Goal: Task Accomplishment & Management: Use online tool/utility

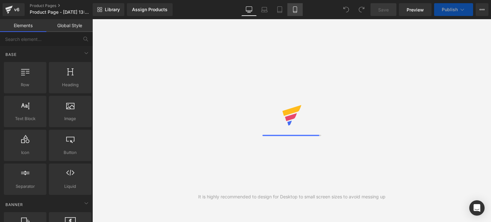
click at [291, 13] on link "Mobile" at bounding box center [294, 9] width 15 height 13
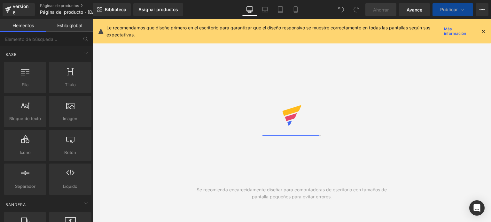
drag, startPoint x: 482, startPoint y: 30, endPoint x: 231, endPoint y: 27, distance: 250.8
click at [482, 30] on icon at bounding box center [483, 31] width 6 height 6
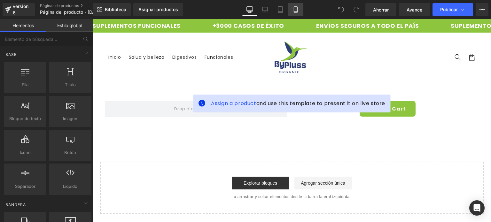
click at [297, 10] on icon at bounding box center [295, 9] width 6 height 6
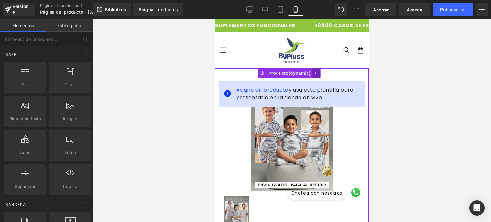
click at [316, 73] on icon at bounding box center [316, 73] width 4 height 5
click at [319, 74] on icon at bounding box center [320, 73] width 4 height 4
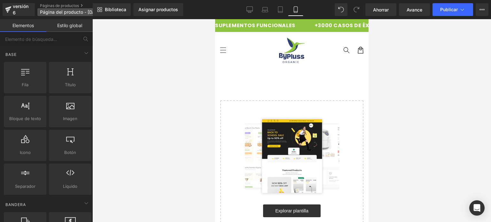
click at [80, 12] on font "Página del producto - 17 de septiembre, 13:45:45" at bounding box center [80, 11] width 81 height 5
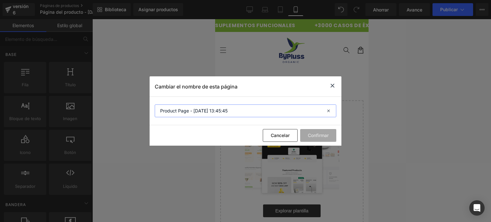
click at [178, 107] on input "Product Page - Sep 17, 13:45:45" at bounding box center [245, 110] width 181 height 13
type input "RESVERATROL GOTAS"
click at [331, 135] on button "Confirmar" at bounding box center [318, 135] width 36 height 13
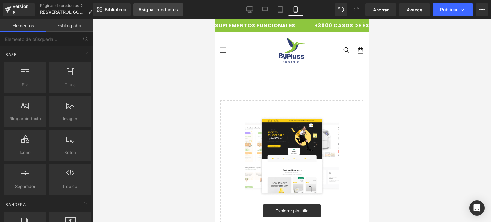
click at [158, 15] on link "Asignar productos" at bounding box center [158, 9] width 50 height 13
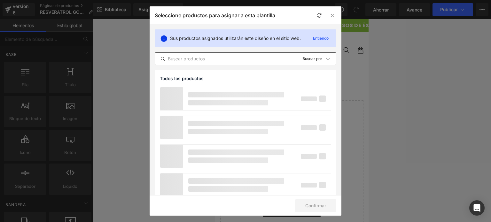
click at [191, 62] on input "text" at bounding box center [226, 59] width 142 height 8
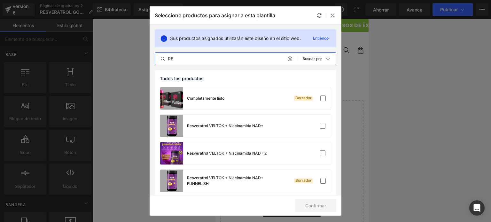
type input "RE"
click at [335, 19] on div "Seleccione productos para asignar a esta plantilla" at bounding box center [246, 15] width 192 height 18
click at [335, 18] on div at bounding box center [332, 16] width 8 height 8
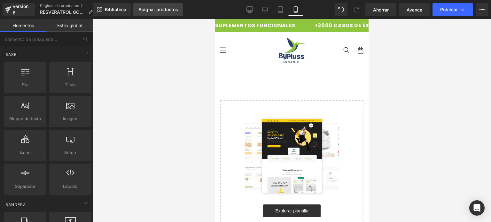
click at [165, 9] on font "Asignar productos" at bounding box center [158, 9] width 40 height 5
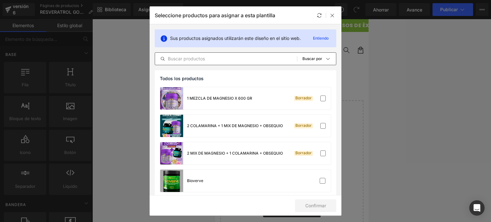
click at [195, 61] on input "text" at bounding box center [226, 59] width 142 height 8
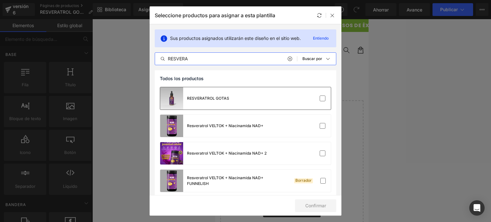
type input "RESVERA"
click at [211, 96] on font "RESVERATROL GOTAS" at bounding box center [208, 98] width 42 height 5
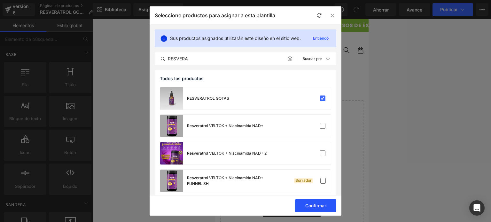
click at [307, 206] on font "Confirmar" at bounding box center [315, 205] width 21 height 5
click at [332, 14] on icon at bounding box center [332, 15] width 5 height 5
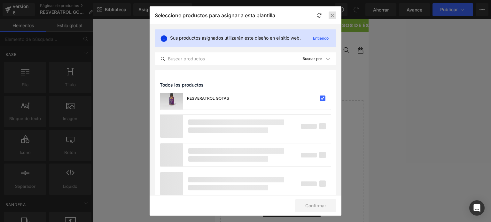
click at [333, 17] on icon at bounding box center [332, 15] width 5 height 5
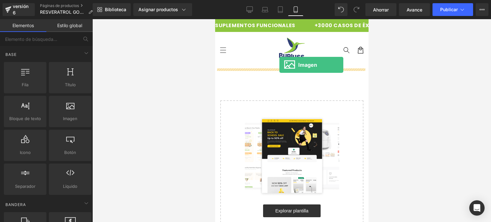
drag, startPoint x: 285, startPoint y: 134, endPoint x: 279, endPoint y: 65, distance: 69.3
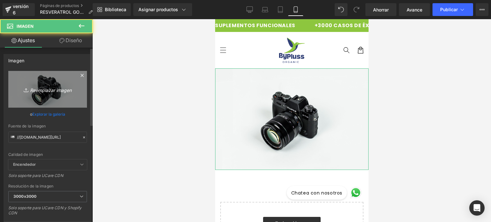
click at [46, 82] on link "Reemplazar imagen" at bounding box center [47, 89] width 79 height 37
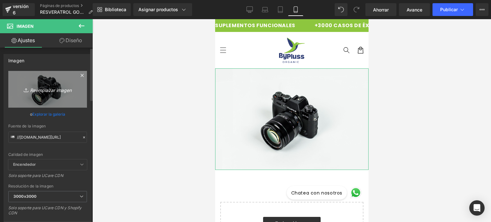
type input "C:\fakepath\WhatsApp Image 2025-09-17 at 1.42.25 PM.jpeg"
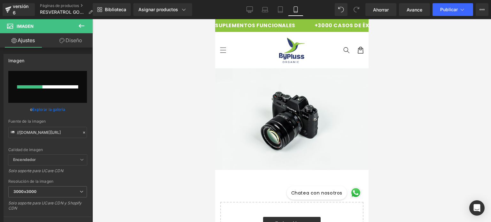
type input "[URL][DOMAIN_NAME]"
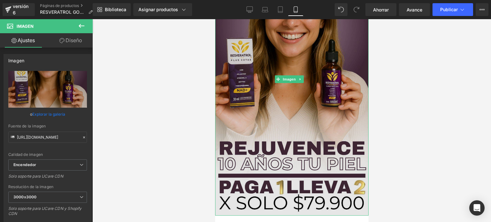
scroll to position [128, 0]
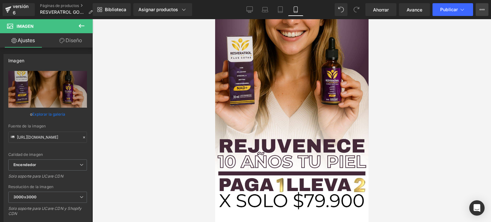
click at [482, 15] on button "Ver página en vivo Ver con plantilla actual Guardar plantilla en la biblioteca …" at bounding box center [481, 9] width 13 height 13
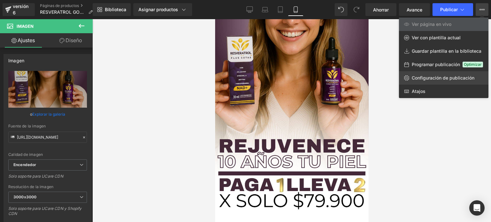
click at [414, 81] on link "Configuración de publicación" at bounding box center [443, 77] width 89 height 13
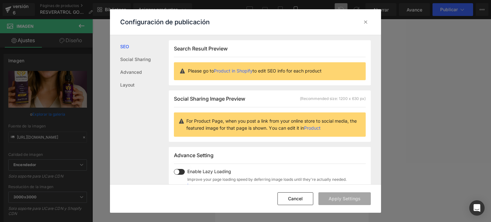
scroll to position [0, 0]
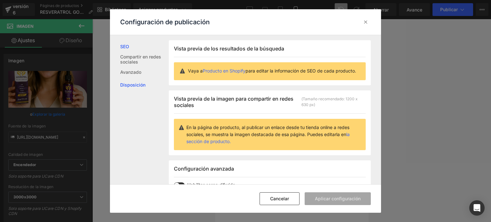
click at [147, 86] on link "Disposición" at bounding box center [144, 85] width 49 height 13
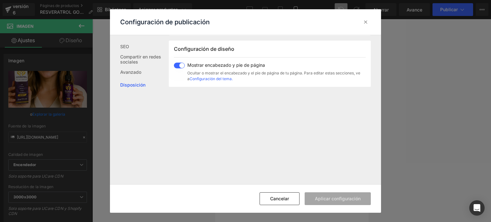
scroll to position [184, 0]
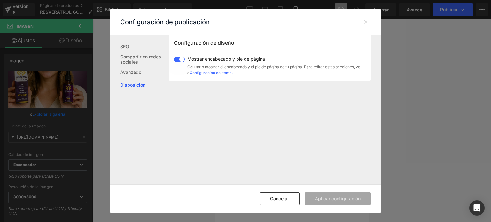
click at [208, 62] on font "Mostrar encabezado y pie de página" at bounding box center [226, 58] width 78 height 5
click at [316, 198] on font "Aplicar configuración" at bounding box center [338, 198] width 46 height 5
click at [304, 197] on font "Cancelar" at bounding box center [308, 198] width 19 height 5
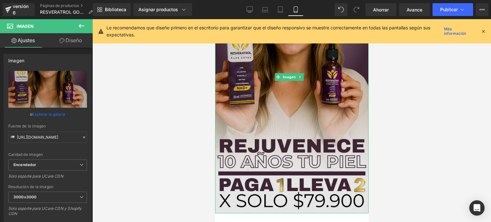
scroll to position [0, 0]
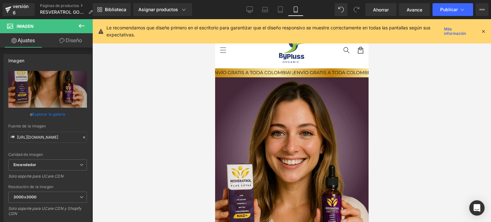
click at [481, 30] on icon at bounding box center [483, 31] width 6 height 6
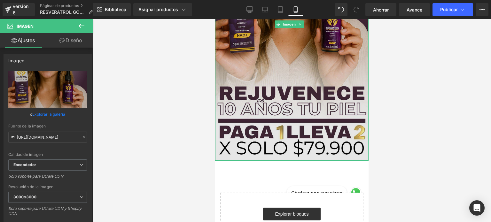
scroll to position [192, 0]
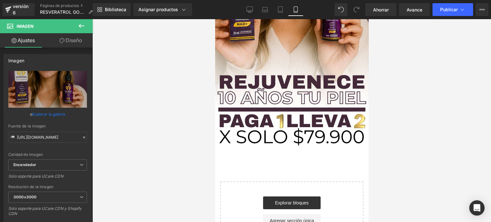
click at [81, 26] on icon at bounding box center [82, 26] width 8 height 8
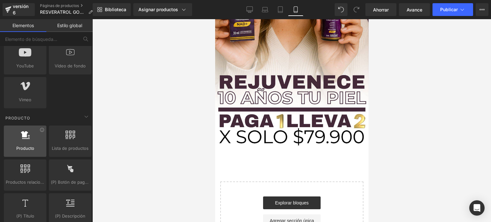
scroll to position [447, 0]
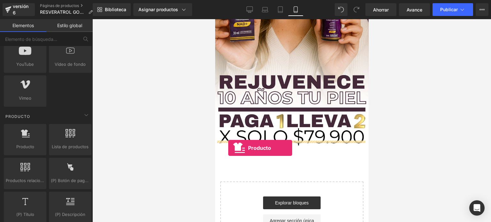
drag, startPoint x: 240, startPoint y: 162, endPoint x: 228, endPoint y: 148, distance: 18.3
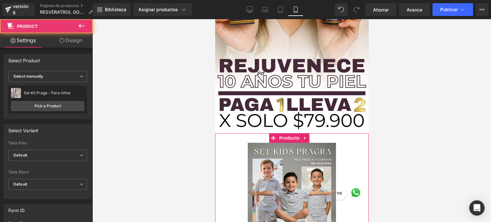
scroll to position [224, 0]
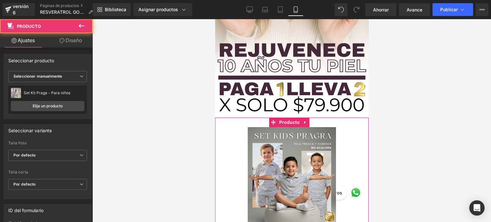
click at [295, 151] on img at bounding box center [291, 182] width 88 height 110
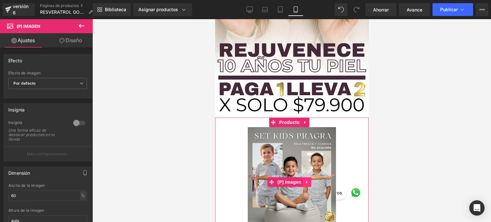
click at [306, 180] on icon at bounding box center [306, 182] width 4 height 5
click at [311, 180] on icon at bounding box center [311, 182] width 4 height 4
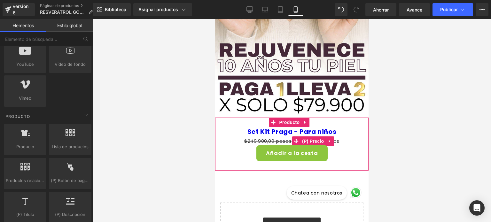
click at [306, 139] on font "(P) Precio" at bounding box center [313, 141] width 22 height 5
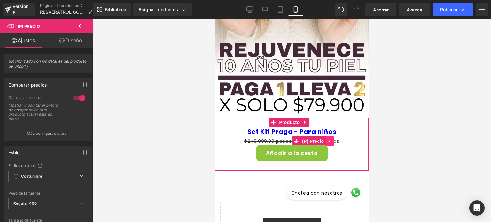
click at [327, 139] on icon at bounding box center [329, 141] width 4 height 5
click at [332, 139] on icon at bounding box center [333, 141] width 4 height 4
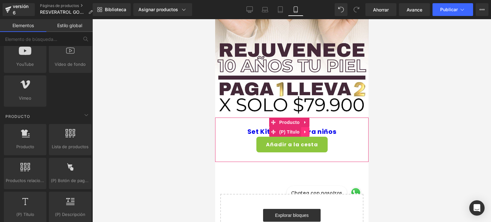
click at [305, 129] on icon at bounding box center [305, 131] width 4 height 5
click at [308, 129] on icon at bounding box center [309, 131] width 4 height 5
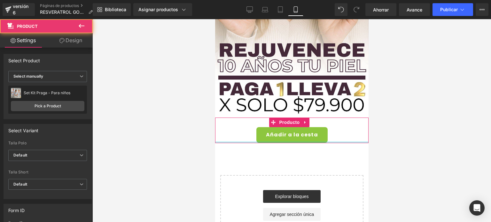
drag, startPoint x: 270, startPoint y: 141, endPoint x: 265, endPoint y: 113, distance: 28.2
click at [273, 128] on div "Añadir a la cesta (P) Botón del carrito Producto" at bounding box center [291, 131] width 153 height 26
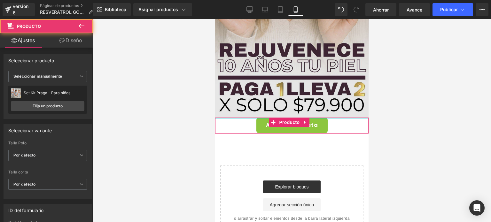
drag, startPoint x: 264, startPoint y: 111, endPoint x: 265, endPoint y: 101, distance: 10.3
click at [265, 101] on div "Imagen Añadir a la cesta (P) Botón del carrito Producto Seleccione su diseño" at bounding box center [291, 40] width 153 height 391
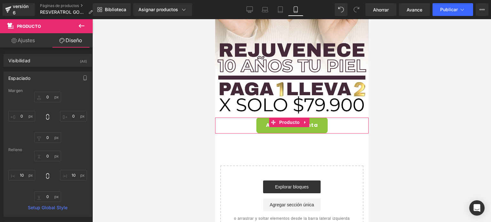
click at [260, 118] on div "Añadir a la cesta (P) Botón del carrito" at bounding box center [291, 126] width 147 height 16
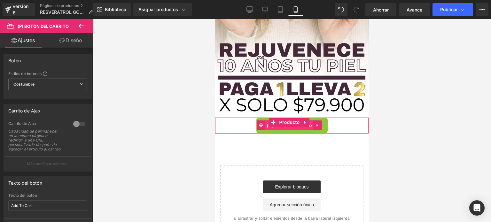
click at [265, 121] on span "(P) Botón del carrito" at bounding box center [289, 126] width 48 height 10
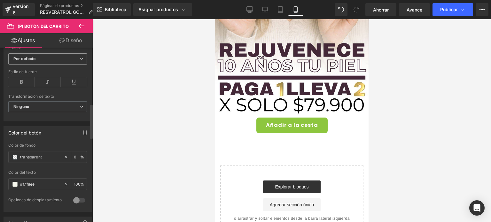
scroll to position [288, 0]
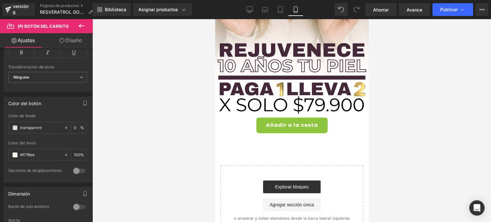
click at [407, 110] on div at bounding box center [291, 120] width 398 height 203
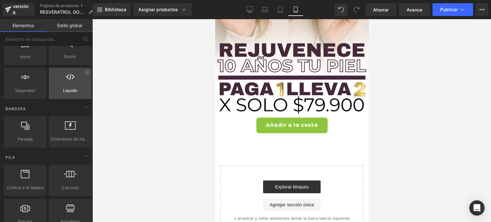
scroll to position [0, 0]
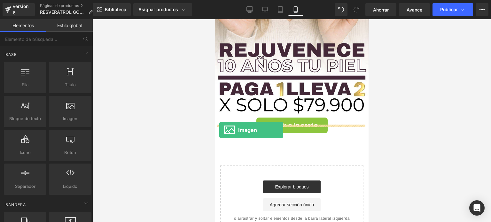
drag, startPoint x: 276, startPoint y: 130, endPoint x: 219, endPoint y: 130, distance: 56.9
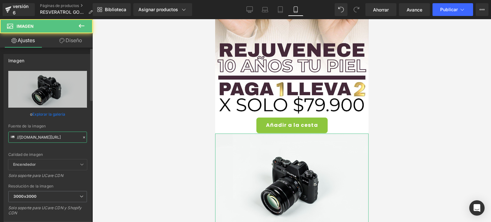
click at [54, 135] on input "//[DOMAIN_NAME][URL]" at bounding box center [47, 137] width 79 height 11
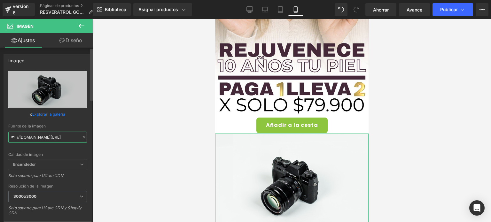
click at [54, 135] on input "//[DOMAIN_NAME][URL]" at bounding box center [47, 137] width 79 height 11
paste input "https://cdn.shopify.com/s/files/1/0579/9375/6832/files/Banner-598x437_480x480.g…"
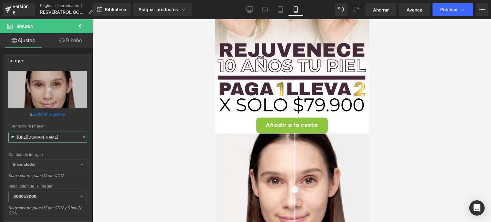
type input "https://cdn.shopify.com/s/files/1/0579/9375/6832/files/Banner-598x437_480x480.g…"
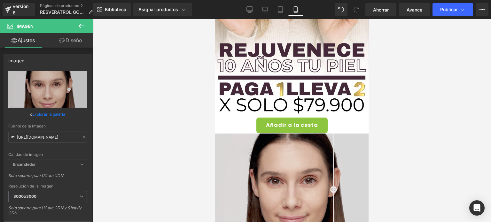
drag, startPoint x: 261, startPoint y: 143, endPoint x: 257, endPoint y: 138, distance: 6.6
click at [261, 143] on img at bounding box center [291, 190] width 153 height 112
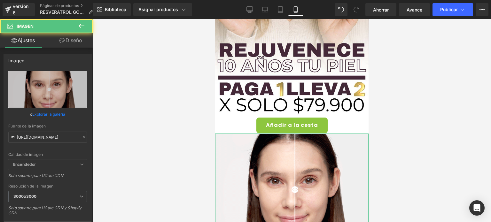
click at [70, 34] on link "Diseño" at bounding box center [71, 40] width 46 height 14
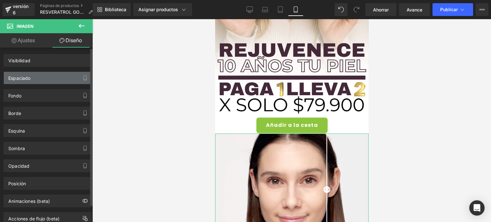
click at [37, 83] on div "Espaciado" at bounding box center [48, 78] width 88 height 12
click at [25, 81] on div "Espaciado" at bounding box center [48, 78] width 88 height 12
click at [20, 83] on div "Visibilidad 0|0|0|0 Espaciado Margen Relleno Fondo Fondo 0% 0%" at bounding box center [48, 136] width 96 height 177
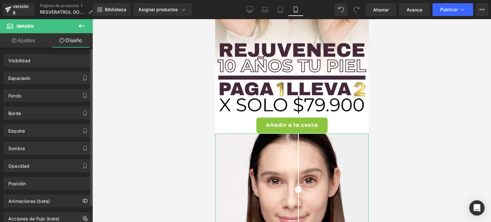
click at [27, 70] on div "Espaciado Margen Relleno" at bounding box center [48, 76] width 96 height 18
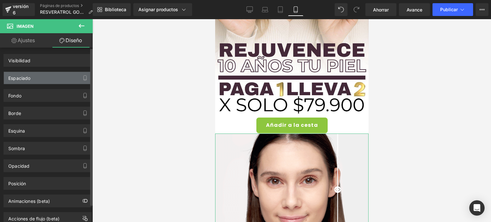
click at [26, 75] on font "Espaciado" at bounding box center [19, 77] width 22 height 5
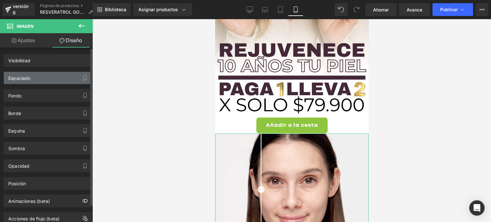
click at [26, 75] on font "Espaciado" at bounding box center [19, 77] width 22 height 5
click at [73, 74] on div "Espaciado" at bounding box center [48, 78] width 88 height 12
click at [74, 74] on div "Espaciado" at bounding box center [48, 78] width 88 height 12
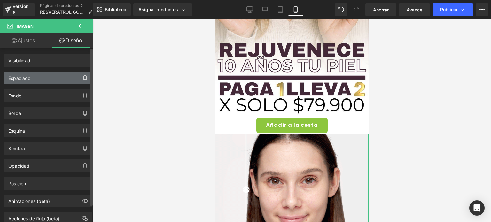
drag, startPoint x: 74, startPoint y: 74, endPoint x: 83, endPoint y: 76, distance: 8.9
click at [83, 76] on div "Espaciado" at bounding box center [48, 78] width 88 height 12
click at [83, 76] on icon "button" at bounding box center [84, 77] width 5 height 5
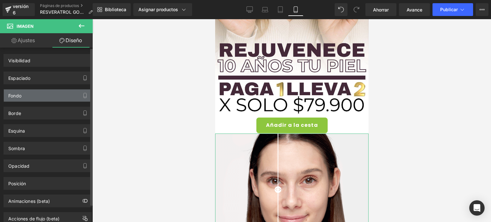
click at [71, 91] on div "Fondo" at bounding box center [48, 95] width 88 height 12
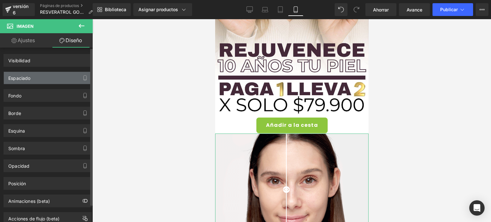
click at [72, 75] on div "Espaciado" at bounding box center [48, 78] width 88 height 12
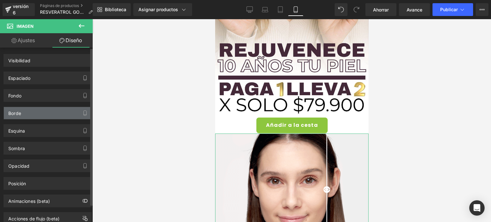
click at [61, 109] on div "Borde" at bounding box center [48, 113] width 88 height 12
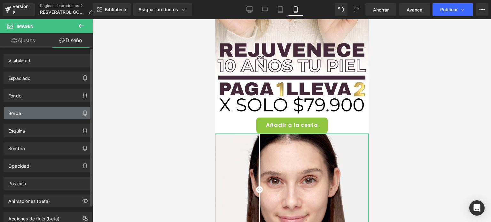
click at [53, 112] on div "Borde" at bounding box center [48, 113] width 88 height 12
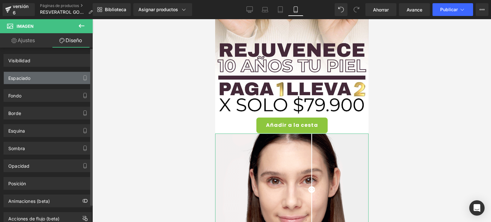
click at [47, 79] on div "Espaciado" at bounding box center [48, 78] width 88 height 12
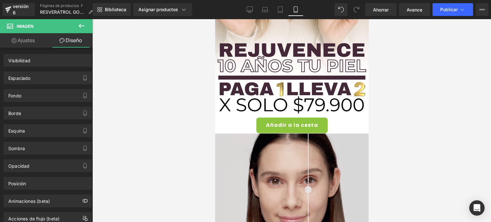
click at [248, 134] on img at bounding box center [291, 190] width 153 height 112
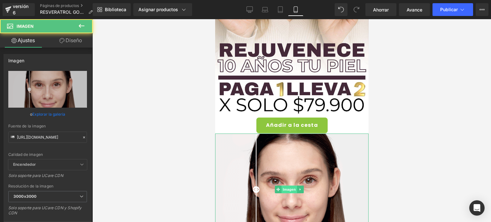
click at [285, 187] on font "Imagen" at bounding box center [288, 189] width 13 height 4
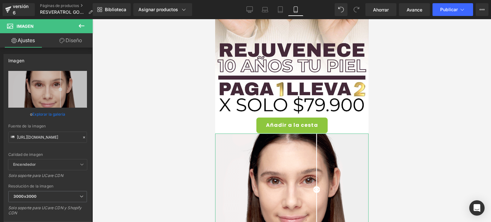
click at [65, 39] on link "Diseño" at bounding box center [71, 40] width 46 height 14
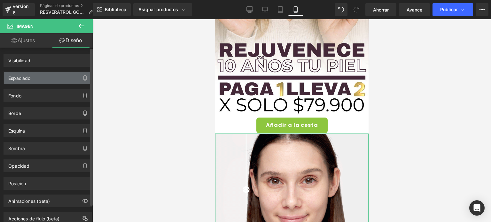
click at [39, 77] on div "Espaciado" at bounding box center [48, 78] width 88 height 12
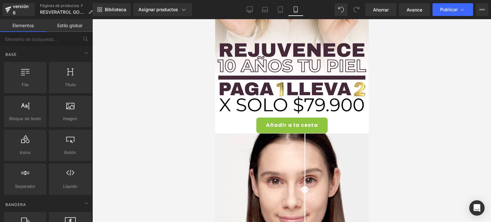
click at [189, 139] on div at bounding box center [291, 120] width 398 height 203
click at [426, 131] on div at bounding box center [291, 120] width 398 height 203
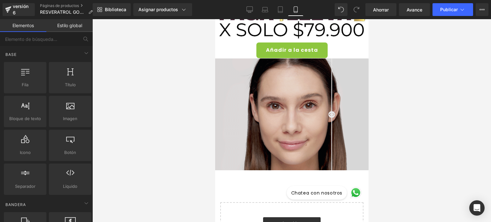
scroll to position [288, 0]
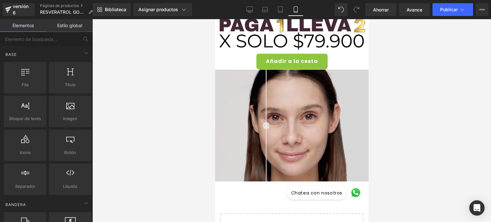
click at [329, 104] on img at bounding box center [291, 126] width 153 height 112
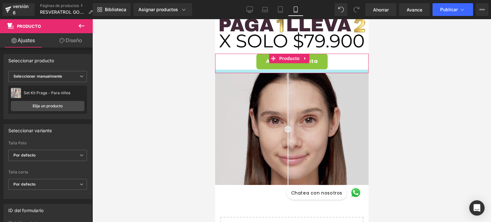
drag, startPoint x: 330, startPoint y: 60, endPoint x: 330, endPoint y: 64, distance: 3.5
click at [330, 70] on div at bounding box center [291, 72] width 153 height 4
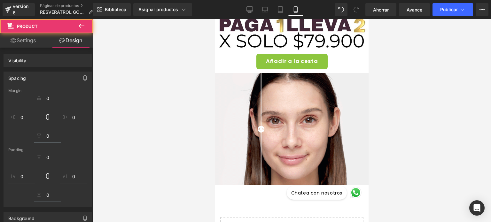
click at [432, 88] on div at bounding box center [291, 120] width 398 height 203
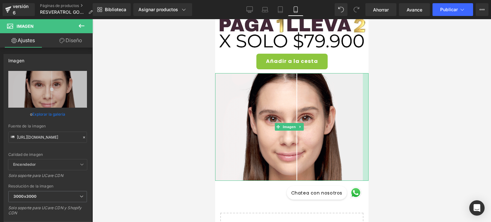
drag, startPoint x: 363, startPoint y: 103, endPoint x: 357, endPoint y: 106, distance: 6.3
click at [362, 106] on div at bounding box center [365, 127] width 6 height 108
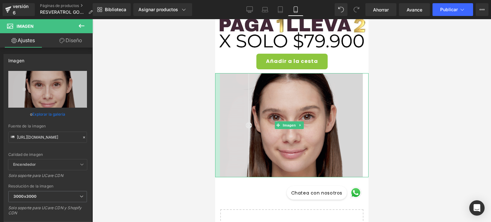
drag, startPoint x: 215, startPoint y: 115, endPoint x: 220, endPoint y: 116, distance: 4.9
click at [220, 116] on div "Imagen" at bounding box center [291, 125] width 153 height 104
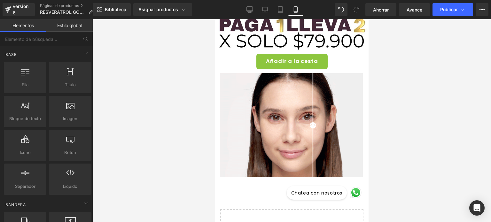
click at [398, 107] on div at bounding box center [291, 120] width 398 height 203
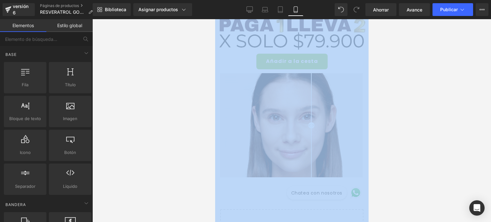
click at [469, 116] on div at bounding box center [291, 120] width 398 height 203
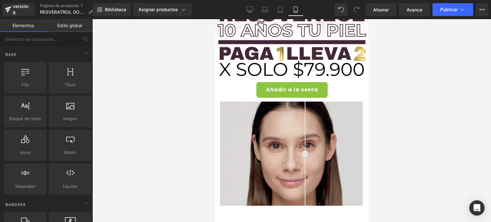
scroll to position [256, 0]
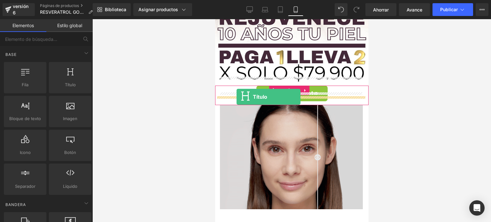
drag, startPoint x: 279, startPoint y: 98, endPoint x: 236, endPoint y: 97, distance: 42.5
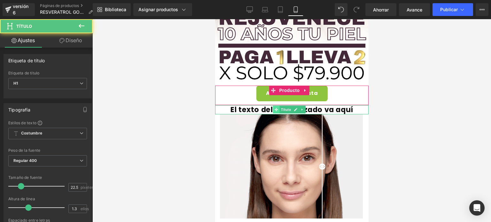
click at [278, 108] on icon at bounding box center [276, 110] width 4 height 4
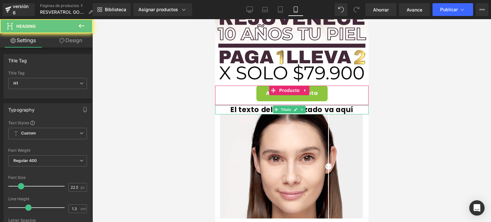
click at [261, 104] on font "El texto del encabezado va aquí" at bounding box center [291, 109] width 123 height 10
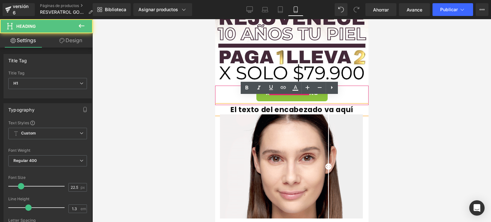
click at [261, 104] on font "El texto del encabezado va aquí" at bounding box center [291, 109] width 123 height 10
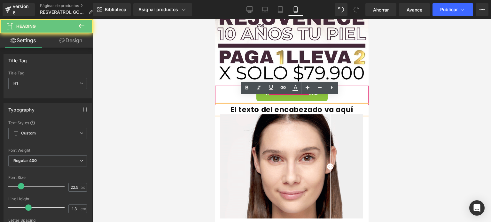
click at [261, 104] on font "El texto del encabezado va aquí" at bounding box center [291, 109] width 123 height 10
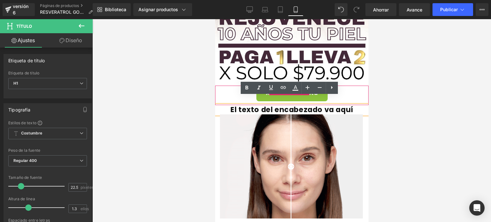
click at [264, 104] on font "El texto del encabezado va aquí" at bounding box center [291, 109] width 123 height 10
click at [329, 104] on font "El texto del encabezado va aquí" at bounding box center [291, 109] width 123 height 10
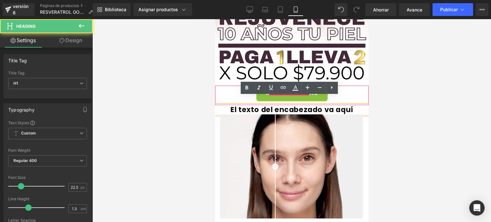
click at [342, 104] on font "El texto del encabezado va aquí" at bounding box center [291, 109] width 123 height 10
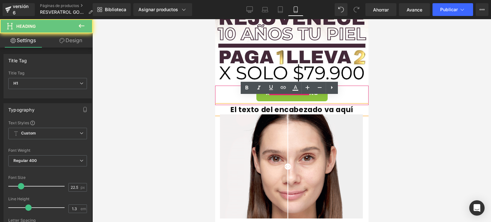
click at [342, 104] on font "El texto del encabezado va aquí" at bounding box center [291, 109] width 123 height 10
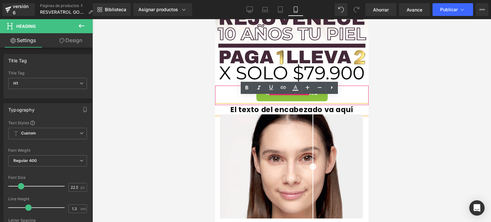
click at [348, 105] on h1 "El texto del encabezado va aquí" at bounding box center [291, 109] width 153 height 9
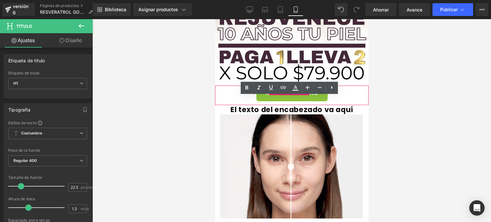
click at [140, 127] on div at bounding box center [291, 120] width 398 height 203
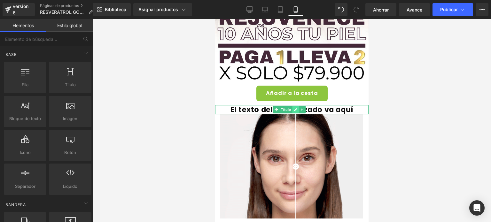
click at [296, 108] on icon at bounding box center [296, 110] width 4 height 4
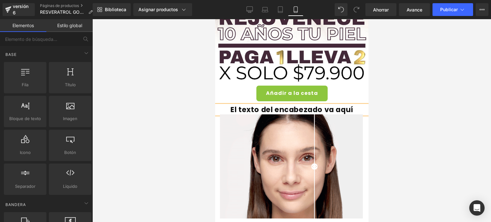
click at [307, 104] on font "El texto del encabezado va aquí" at bounding box center [291, 109] width 123 height 10
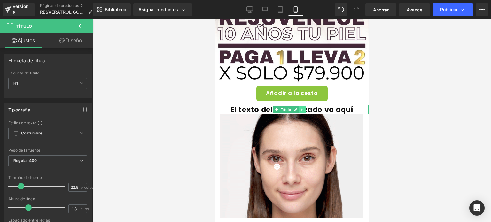
click at [303, 108] on icon at bounding box center [302, 110] width 4 height 4
click at [304, 108] on icon at bounding box center [306, 110] width 4 height 4
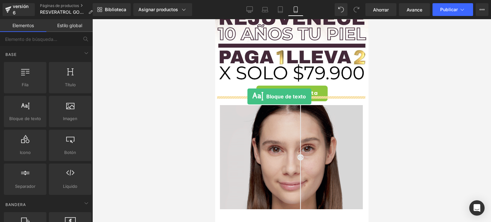
drag, startPoint x: 244, startPoint y: 133, endPoint x: 247, endPoint y: 96, distance: 36.9
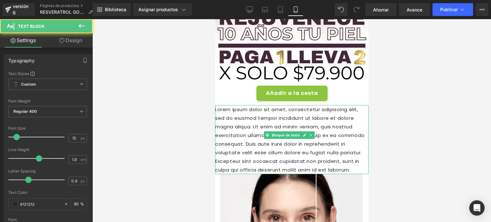
click at [280, 113] on p "Lorem ipsum dolor sit amet, consectetur adipiscing elit, sed do eiusmod tempor …" at bounding box center [291, 139] width 153 height 69
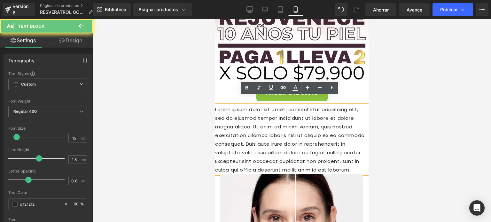
click at [280, 113] on p "Lorem ipsum dolor sit amet, consectetur adipiscing elit, sed do eiusmod tempor …" at bounding box center [291, 139] width 153 height 69
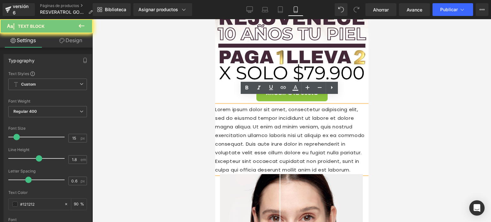
click at [280, 113] on p "Lorem ipsum dolor sit amet, consectetur adipiscing elit, sed do eiusmod tempor …" at bounding box center [291, 139] width 153 height 69
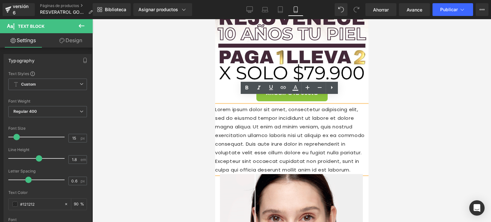
click at [287, 110] on font "Lorem ipsum dolor sit amet, consectetur adipiscing elit, sed do eiusmod tempor …" at bounding box center [290, 139] width 150 height 67
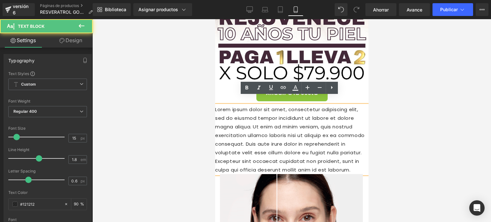
click at [287, 110] on font "Lorem ipsum dolor sit amet, consectetur adipiscing elit, sed do eiusmod tempor …" at bounding box center [290, 139] width 150 height 67
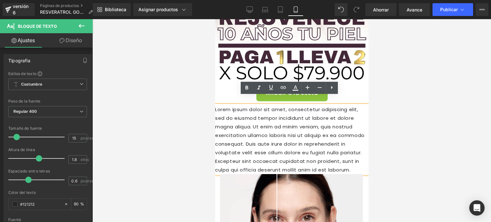
click at [439, 134] on div at bounding box center [291, 120] width 398 height 203
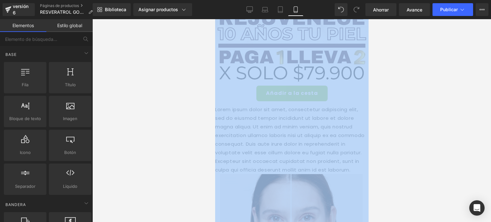
click at [439, 134] on div at bounding box center [291, 120] width 398 height 203
click at [382, 130] on div at bounding box center [291, 120] width 398 height 203
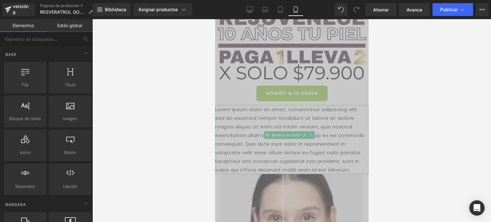
click at [321, 124] on font "Lorem ipsum dolor sit amet, consectetur adipiscing elit, sed do eiusmod tempor …" at bounding box center [290, 139] width 150 height 67
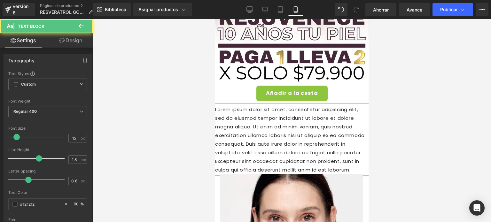
click at [324, 112] on p "Lorem ipsum dolor sit amet, consectetur adipiscing elit, sed do eiusmod tempor …" at bounding box center [291, 139] width 153 height 69
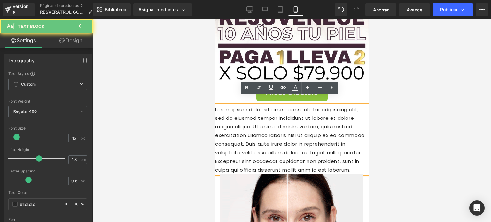
click at [324, 112] on p "Lorem ipsum dolor sit amet, consectetur adipiscing elit, sed do eiusmod tempor …" at bounding box center [291, 139] width 153 height 69
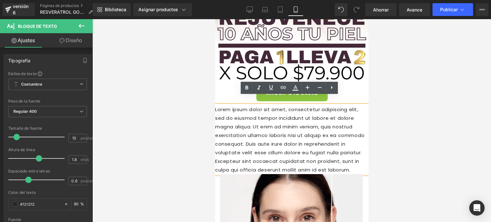
click at [397, 115] on div at bounding box center [291, 120] width 398 height 203
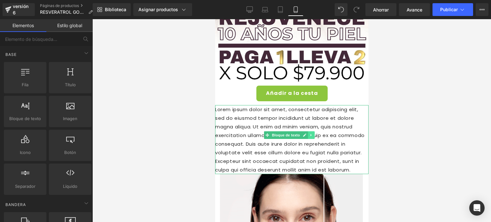
click at [314, 131] on link at bounding box center [311, 135] width 7 height 8
click at [313, 131] on link at bounding box center [314, 135] width 7 height 8
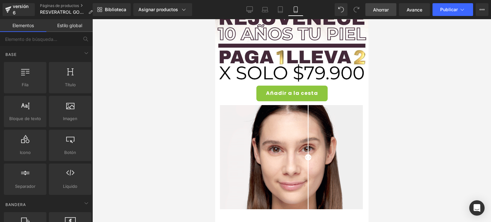
click at [386, 12] on span "Ahorrar" at bounding box center [381, 9] width 16 height 7
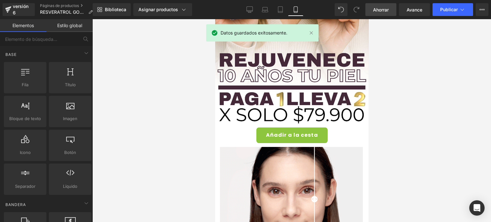
scroll to position [224, 0]
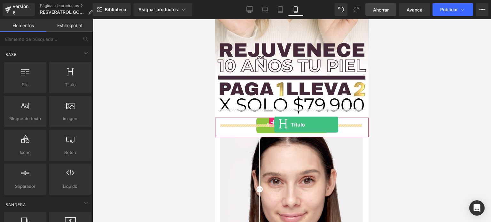
drag, startPoint x: 289, startPoint y: 104, endPoint x: 274, endPoint y: 125, distance: 25.3
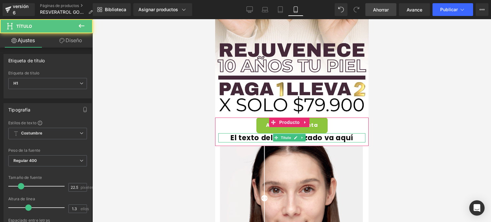
click at [276, 136] on icon at bounding box center [276, 138] width 4 height 4
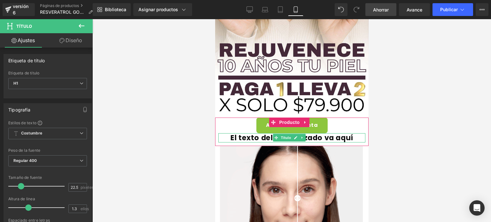
click at [267, 133] on font "El texto del encabezado va aquí" at bounding box center [291, 138] width 123 height 10
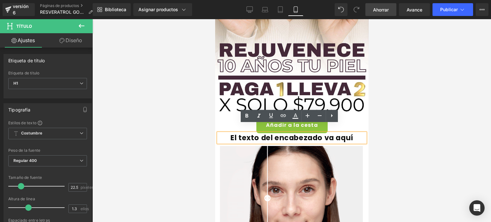
click at [267, 133] on font "El texto del encabezado va aquí" at bounding box center [291, 138] width 123 height 10
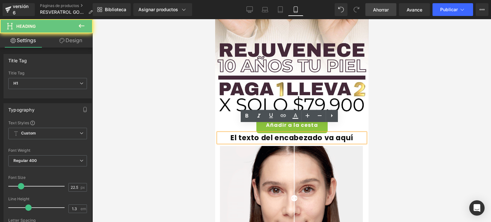
click at [267, 133] on font "El texto del encabezado va aquí" at bounding box center [291, 138] width 123 height 10
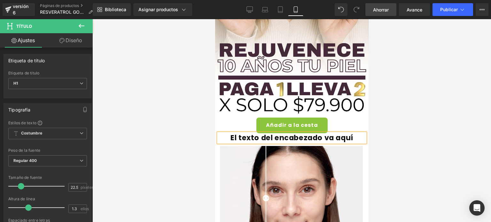
drag, startPoint x: 367, startPoint y: 128, endPoint x: 593, endPoint y: 144, distance: 227.1
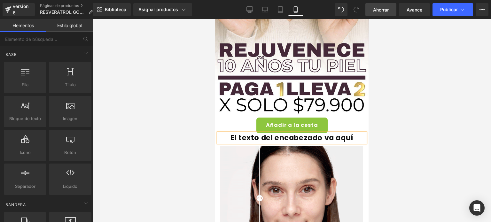
click at [380, 125] on div at bounding box center [291, 120] width 398 height 203
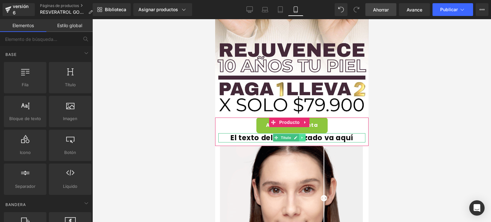
click at [304, 134] on link at bounding box center [302, 138] width 7 height 8
click at [307, 136] on icon at bounding box center [306, 138] width 4 height 4
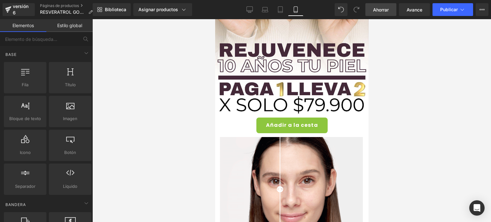
click at [400, 109] on div at bounding box center [291, 120] width 398 height 203
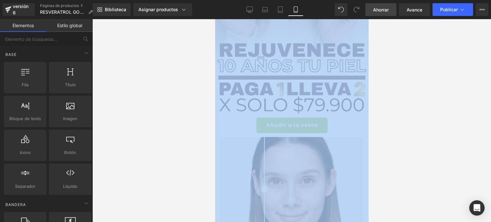
click at [400, 109] on div at bounding box center [291, 120] width 398 height 203
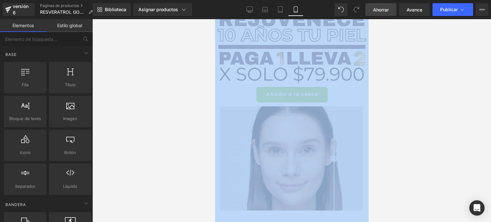
scroll to position [320, 0]
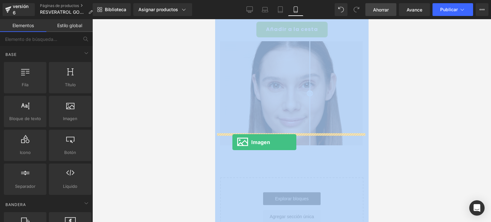
drag, startPoint x: 281, startPoint y: 128, endPoint x: 232, endPoint y: 142, distance: 50.5
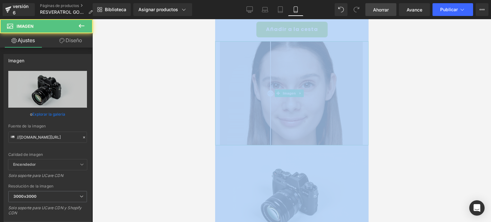
scroll to position [288, 0]
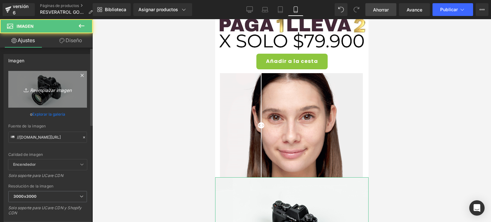
click at [32, 84] on link "Reemplazar imagen" at bounding box center [47, 89] width 79 height 37
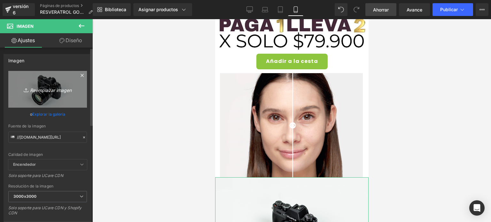
type input "C:\fakepath\WhatsApp Image 2025-09-17 at 1.42.24 PM (2).jpeg"
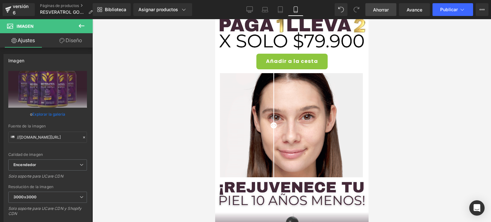
click at [82, 27] on icon at bounding box center [82, 26] width 8 height 8
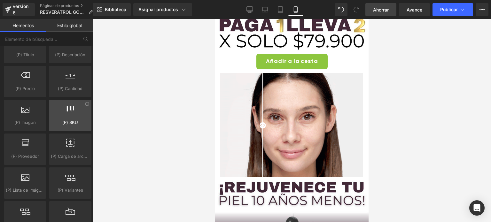
scroll to position [671, 0]
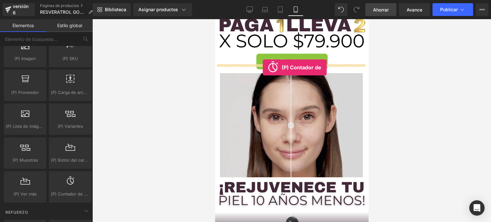
drag, startPoint x: 283, startPoint y: 209, endPoint x: 262, endPoint y: 67, distance: 143.1
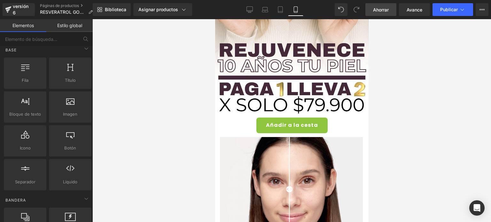
scroll to position [0, 0]
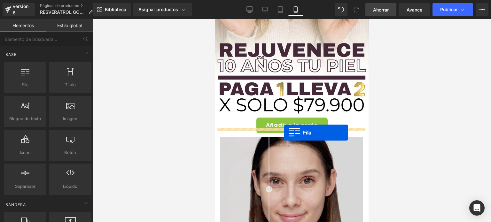
drag, startPoint x: 243, startPoint y: 105, endPoint x: 284, endPoint y: 133, distance: 49.5
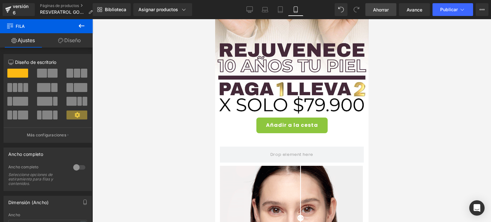
click at [79, 28] on icon at bounding box center [82, 26] width 8 height 8
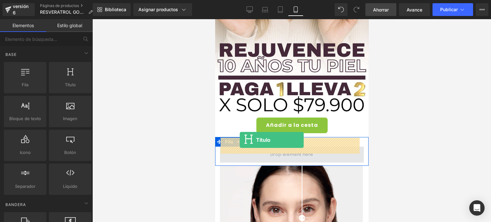
drag, startPoint x: 284, startPoint y: 101, endPoint x: 239, endPoint y: 140, distance: 58.9
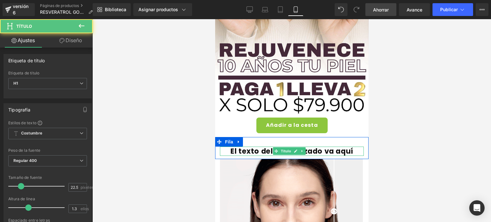
click at [258, 146] on font "El texto del encabezado va aquí" at bounding box center [291, 151] width 123 height 10
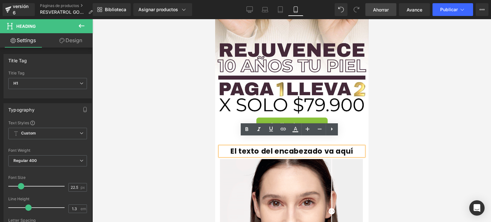
click at [258, 146] on font "El texto del encabezado va aquí" at bounding box center [291, 151] width 123 height 10
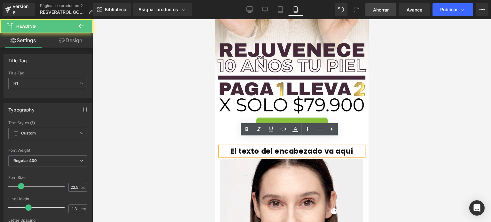
click at [258, 146] on font "El texto del encabezado va aquí" at bounding box center [291, 151] width 123 height 10
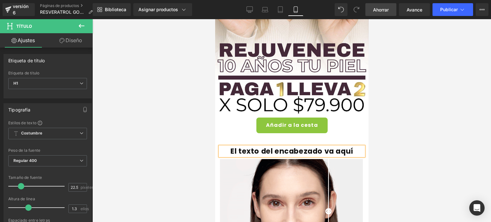
click at [327, 146] on font "El texto del encabezado va aquí" at bounding box center [291, 151] width 123 height 10
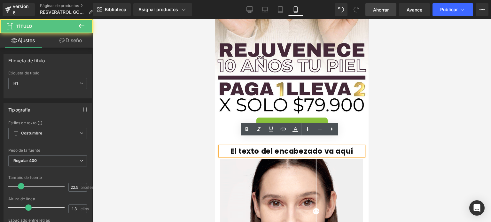
click at [343, 146] on font "El texto del encabezado va aquí" at bounding box center [291, 151] width 123 height 10
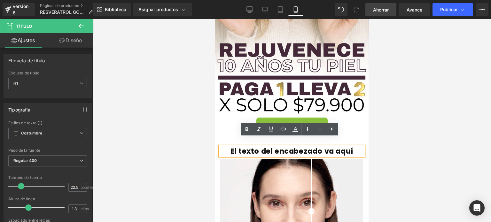
drag, startPoint x: 348, startPoint y: 140, endPoint x: 278, endPoint y: 138, distance: 70.0
click at [278, 147] on h1 "El texto del encabezado va aquí" at bounding box center [292, 151] width 144 height 9
click at [396, 133] on div at bounding box center [291, 120] width 398 height 203
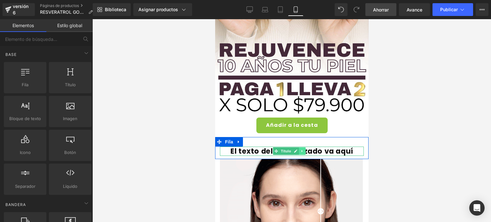
click at [304, 147] on link at bounding box center [302, 151] width 7 height 8
click at [306, 150] on icon at bounding box center [306, 152] width 4 height 4
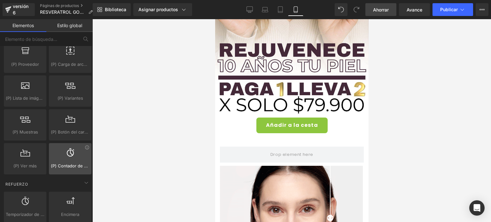
scroll to position [735, 0]
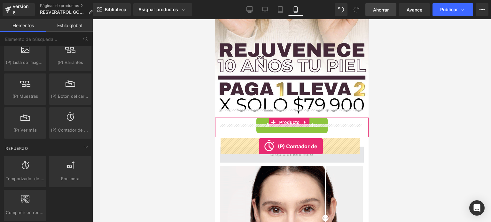
drag, startPoint x: 282, startPoint y: 143, endPoint x: 258, endPoint y: 146, distance: 24.2
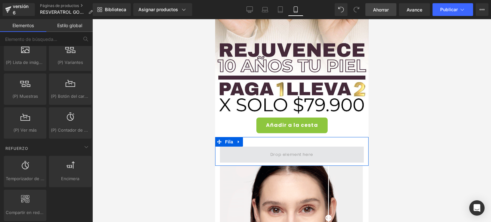
click at [304, 149] on span at bounding box center [291, 154] width 47 height 11
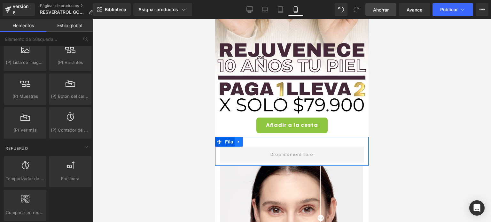
click at [240, 137] on link at bounding box center [238, 142] width 8 height 10
click at [252, 137] on link at bounding box center [255, 142] width 8 height 10
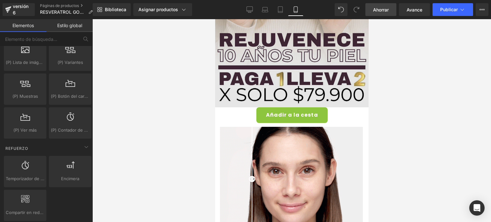
scroll to position [224, 0]
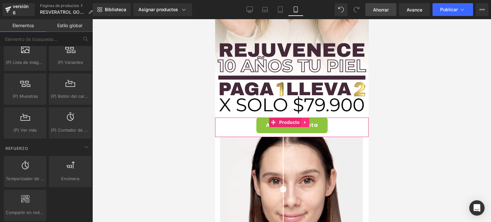
click at [305, 118] on link at bounding box center [305, 123] width 8 height 10
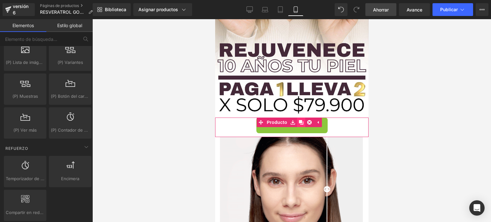
click at [302, 120] on icon at bounding box center [300, 122] width 4 height 4
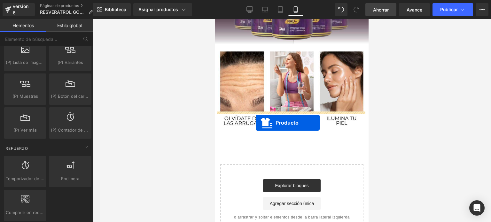
drag, startPoint x: 274, startPoint y: 132, endPoint x: 256, endPoint y: 122, distance: 20.5
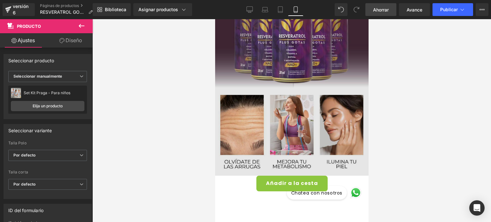
scroll to position [559, 0]
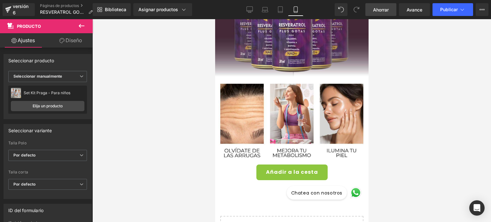
click at [81, 26] on icon at bounding box center [82, 26] width 6 height 4
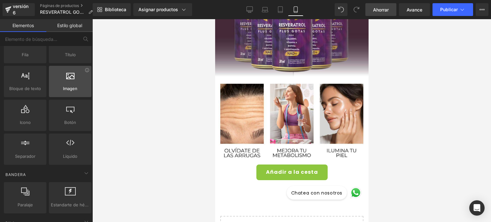
scroll to position [0, 0]
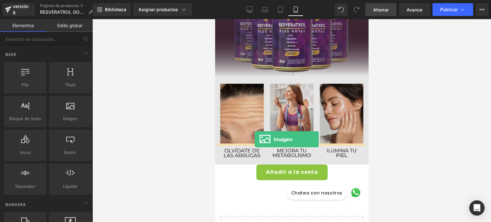
drag, startPoint x: 281, startPoint y: 135, endPoint x: 254, endPoint y: 139, distance: 26.8
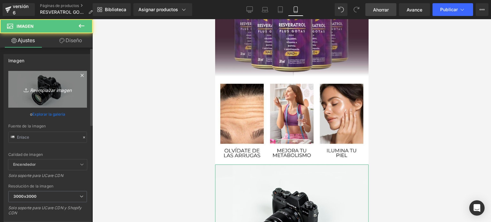
click at [60, 96] on link "Reemplazar imagen" at bounding box center [47, 89] width 79 height 37
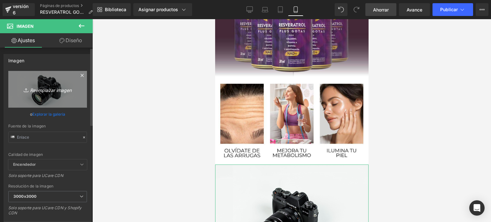
type input "C:\fakepath\WhatsApp Image [DATE] 1.42.24 PM (4).jpeg"
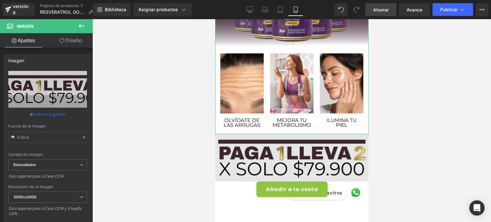
scroll to position [623, 0]
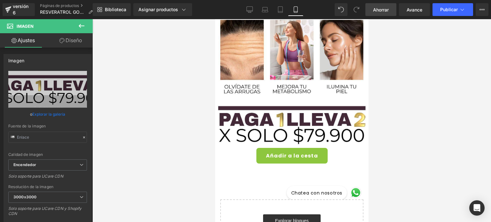
click at [82, 21] on button at bounding box center [81, 26] width 22 height 14
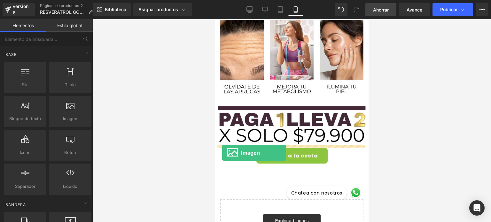
drag, startPoint x: 284, startPoint y: 137, endPoint x: 222, endPoint y: 153, distance: 64.0
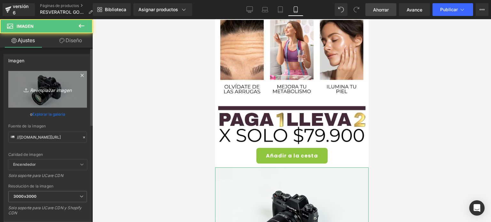
click at [61, 92] on font "Reemplazar imagen" at bounding box center [51, 89] width 42 height 5
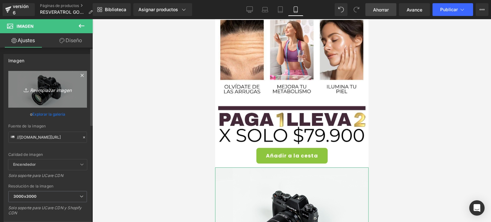
type input "C:\fakepath\WhatsApp Image 2025-09-17 at 1.42.24 PM (3).jpeg"
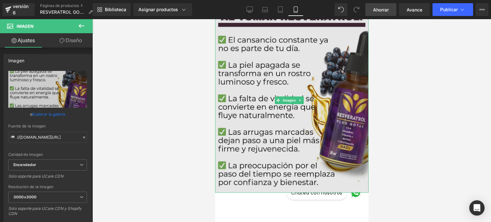
scroll to position [814, 0]
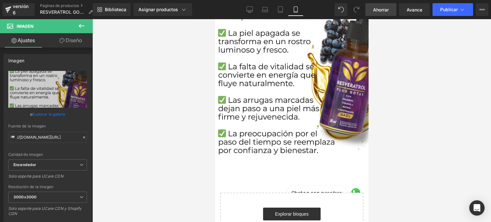
click at [84, 25] on icon at bounding box center [82, 26] width 8 height 8
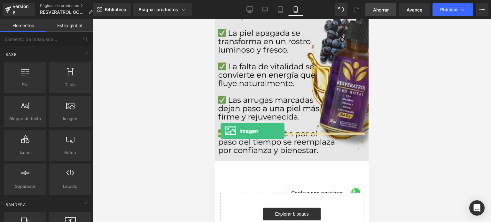
drag, startPoint x: 276, startPoint y: 132, endPoint x: 220, endPoint y: 131, distance: 55.9
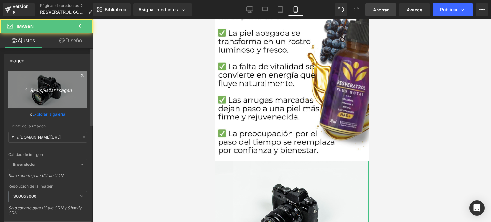
click at [50, 96] on link "Reemplazar imagen" at bounding box center [47, 89] width 79 height 37
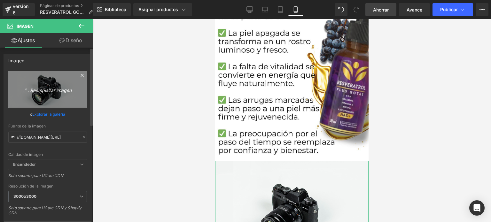
type input "C:\fakepath\WhatsApp Image 2025-09-11 at 9.17.50 PM.jpeg"
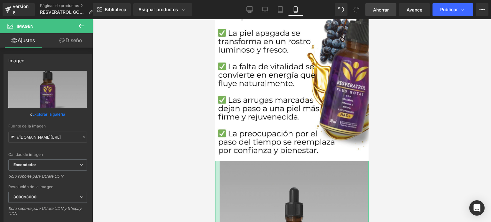
drag, startPoint x: 215, startPoint y: 177, endPoint x: 220, endPoint y: 178, distance: 4.5
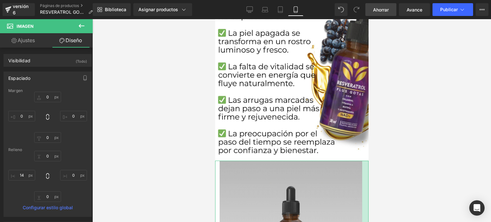
drag, startPoint x: 363, startPoint y: 184, endPoint x: 357, endPoint y: 186, distance: 6.1
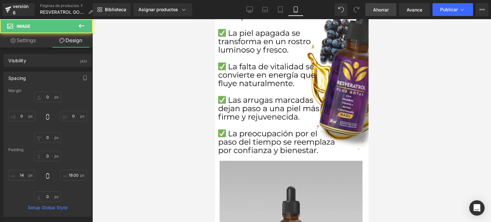
click at [394, 127] on div at bounding box center [291, 120] width 398 height 203
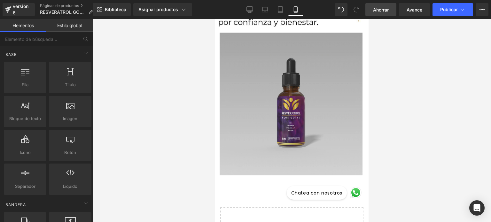
scroll to position [974, 0]
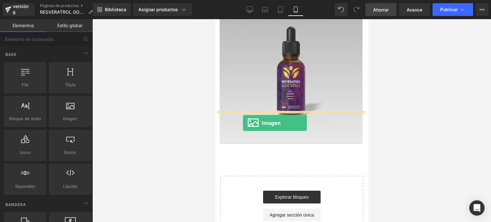
drag, startPoint x: 305, startPoint y: 131, endPoint x: 243, endPoint y: 123, distance: 63.4
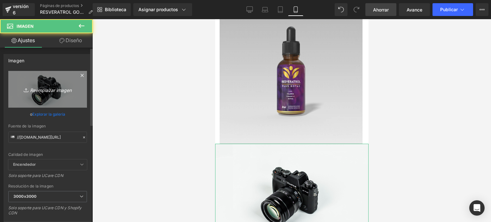
click at [55, 98] on link "Reemplazar imagen" at bounding box center [47, 89] width 79 height 37
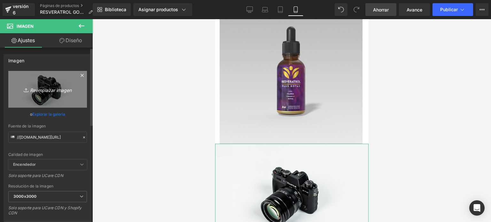
type input "C:\fakepath\WhatsApp Image 2025-09-17 at 1.42.24 PM (1).jpeg"
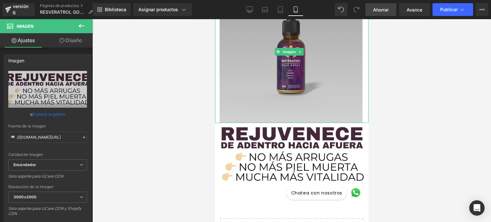
scroll to position [1006, 0]
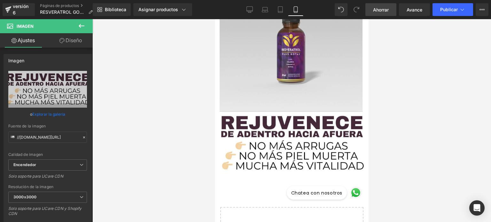
click at [81, 24] on icon at bounding box center [82, 26] width 8 height 8
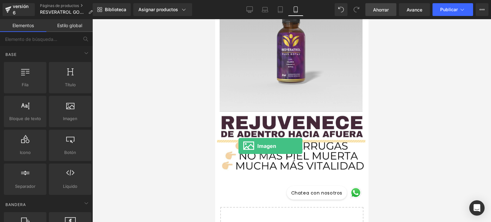
drag, startPoint x: 288, startPoint y: 130, endPoint x: 416, endPoint y: 161, distance: 131.5
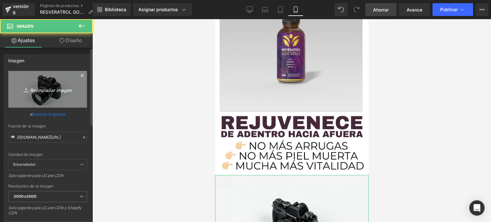
click at [54, 85] on link "Reemplazar imagen" at bounding box center [47, 89] width 79 height 37
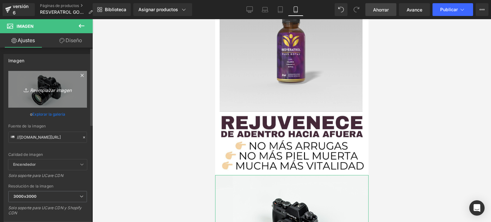
type input "C:\fakepath\WhatsApp Image 2025-09-17 at 1.42.24 PM.jpeg"
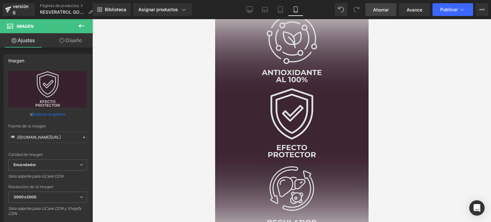
scroll to position [1198, 0]
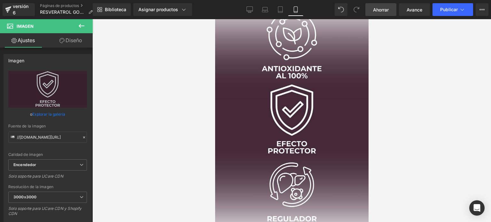
click at [380, 11] on font "Ahorrar" at bounding box center [381, 9] width 16 height 5
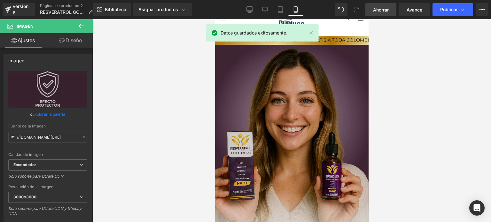
scroll to position [0, 0]
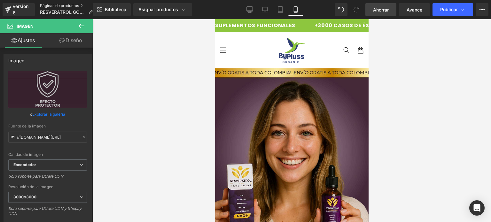
click at [46, 5] on font "Páginas de productos" at bounding box center [59, 5] width 39 height 5
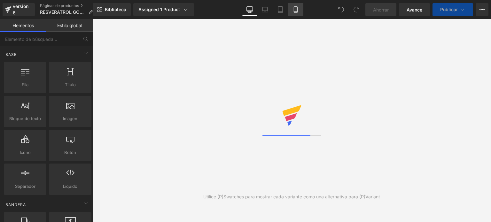
click at [295, 12] on icon at bounding box center [295, 9] width 6 height 6
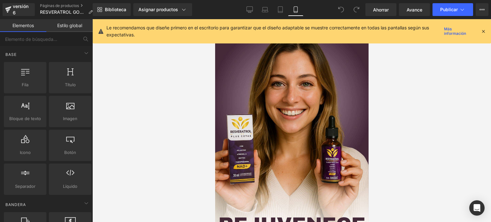
click at [482, 31] on icon at bounding box center [483, 31] width 6 height 6
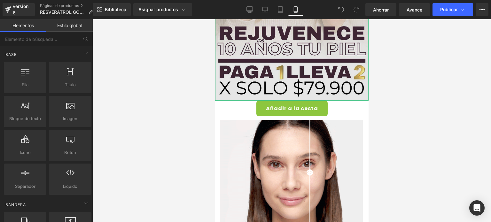
scroll to position [192, 0]
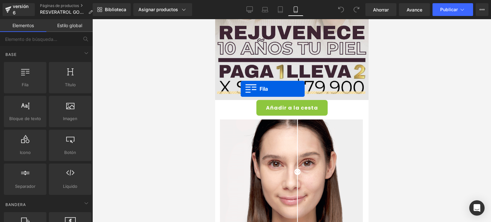
drag, startPoint x: 240, startPoint y: 102, endPoint x: 240, endPoint y: 89, distance: 13.4
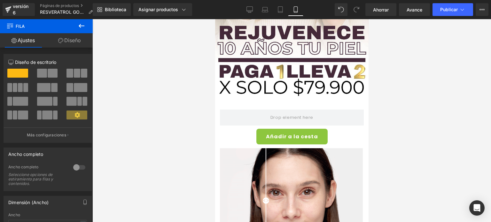
click at [81, 26] on icon at bounding box center [82, 26] width 8 height 8
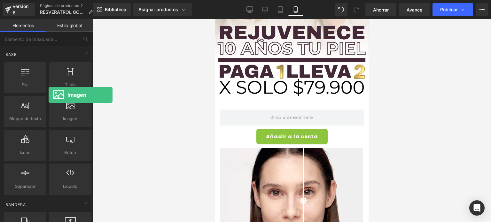
drag, startPoint x: 72, startPoint y: 116, endPoint x: 49, endPoint y: 95, distance: 31.2
click at [49, 95] on div "Imagen imágenes, fotos, alts, subidas" at bounding box center [70, 112] width 45 height 34
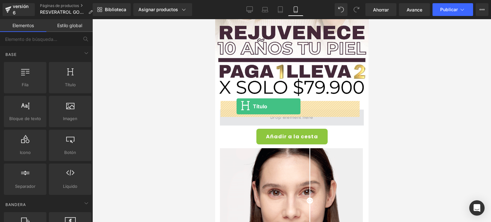
drag, startPoint x: 278, startPoint y: 93, endPoint x: 236, endPoint y: 106, distance: 44.0
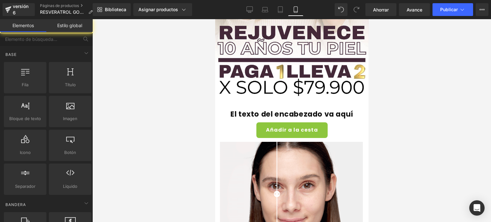
click at [404, 106] on div at bounding box center [291, 120] width 398 height 203
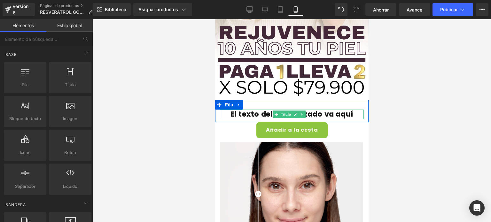
click at [310, 109] on font "El texto del encabezado va aquí" at bounding box center [291, 114] width 123 height 10
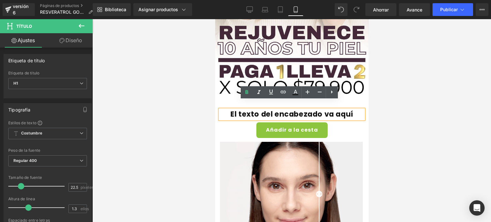
click at [294, 109] on font "El texto del encabezado va aquí" at bounding box center [291, 114] width 123 height 10
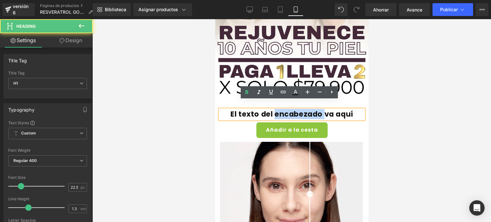
click at [294, 109] on font "El texto del encabezado va aquí" at bounding box center [291, 114] width 123 height 10
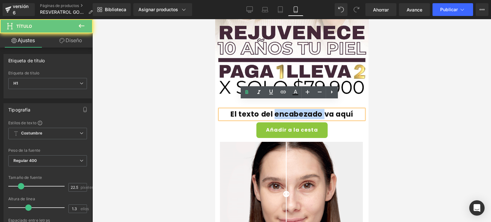
click at [294, 109] on font "El texto del encabezado va aquí" at bounding box center [291, 114] width 123 height 10
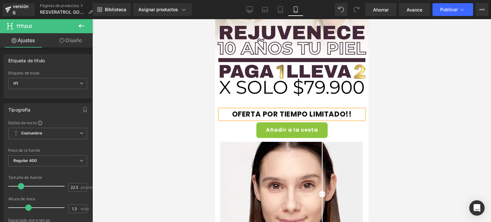
click at [232, 109] on font "OFERTA POR TIEMPO LIMITADO!!" at bounding box center [292, 114] width 120 height 10
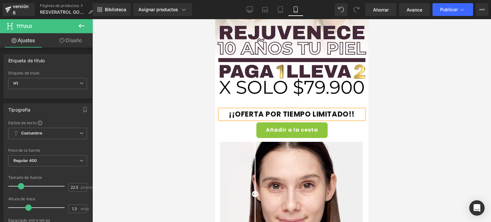
click at [355, 110] on h1 "¡¡OFERTA POR TIEMPO LIMITADO!!" at bounding box center [292, 114] width 144 height 9
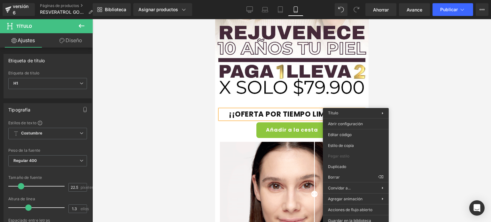
click at [355, 110] on h1 "¡¡OFERTA POR TIEMPO LIMITADO!!" at bounding box center [292, 114] width 144 height 9
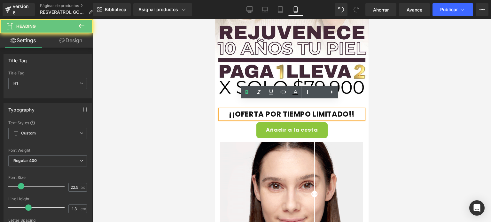
click at [356, 110] on h1 "¡¡OFERTA POR TIEMPO LIMITADO!!" at bounding box center [292, 114] width 144 height 9
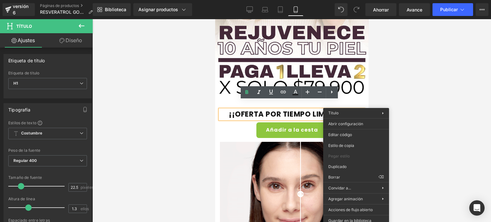
click at [356, 110] on h1 "¡¡OFERTA POR TIEMPO LIMITADO!!" at bounding box center [292, 114] width 144 height 9
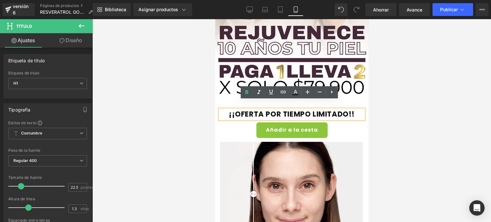
click at [397, 108] on div at bounding box center [291, 120] width 398 height 203
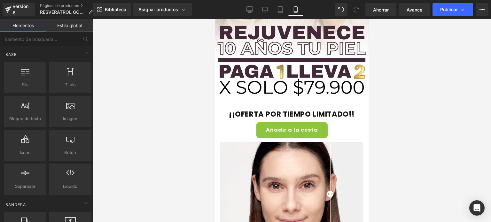
click at [397, 108] on div at bounding box center [291, 120] width 398 height 203
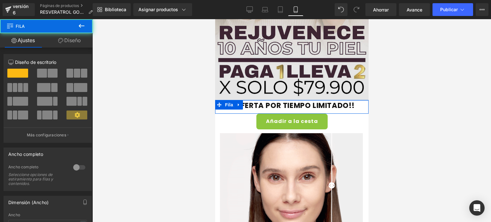
drag, startPoint x: 290, startPoint y: 93, endPoint x: 293, endPoint y: 84, distance: 9.2
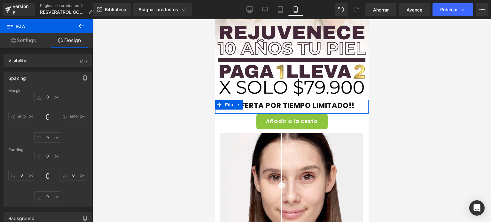
type input "0"
type input "3"
type input "0"
type input "10"
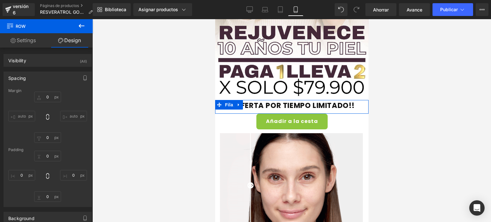
type input "0"
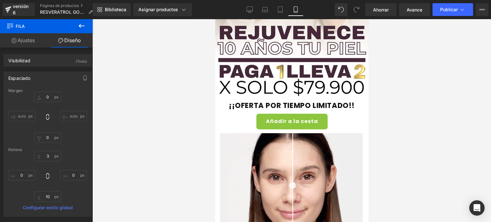
click at [86, 26] on button at bounding box center [81, 26] width 22 height 14
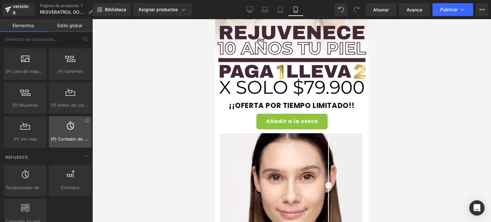
scroll to position [735, 0]
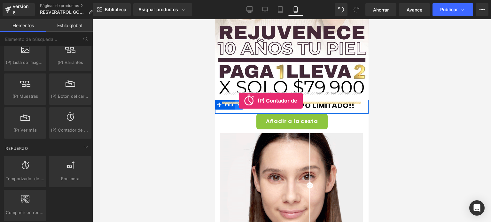
drag, startPoint x: 279, startPoint y: 141, endPoint x: 238, endPoint y: 101, distance: 56.9
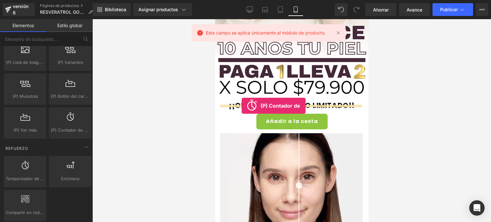
drag, startPoint x: 396, startPoint y: 145, endPoint x: 241, endPoint y: 106, distance: 159.6
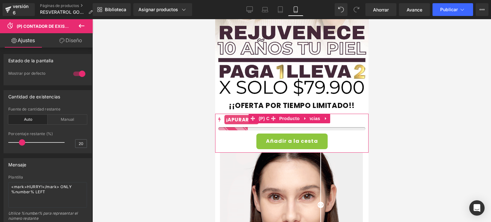
click at [252, 115] on div "cantidad sin seguimiento ¡APURARSE! COMPRE AHORA" at bounding box center [291, 122] width 147 height 15
click at [238, 115] on mark "¡APURARSE!" at bounding box center [241, 119] width 34 height 9
click at [326, 116] on icon at bounding box center [325, 118] width 4 height 5
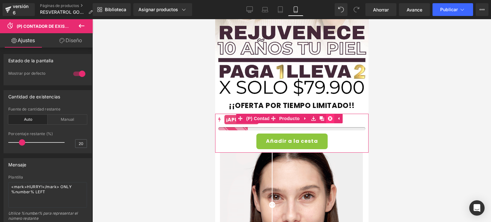
click at [331, 116] on icon at bounding box center [330, 118] width 4 height 4
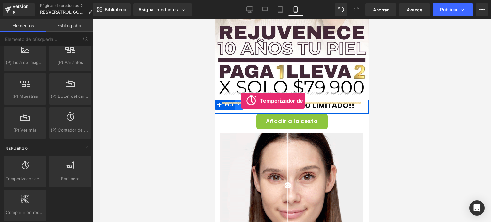
drag, startPoint x: 239, startPoint y: 190, endPoint x: 241, endPoint y: 101, distance: 89.2
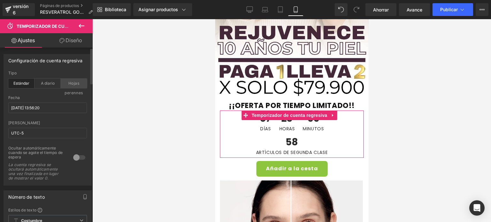
click at [68, 80] on div "Hojas perennes" at bounding box center [74, 84] width 26 height 10
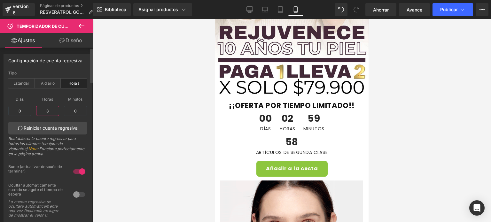
click at [48, 110] on input "3" at bounding box center [47, 111] width 23 height 10
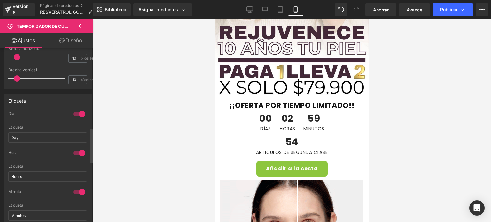
scroll to position [479, 0]
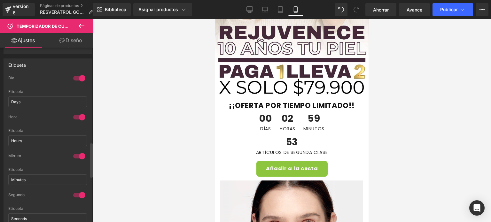
click at [74, 74] on div at bounding box center [79, 78] width 15 height 10
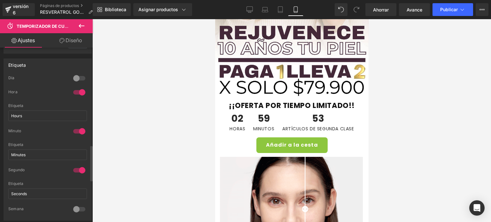
click at [78, 91] on div at bounding box center [79, 92] width 15 height 10
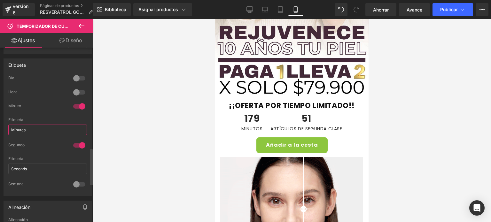
click at [60, 128] on input "Minutes" at bounding box center [47, 130] width 79 height 11
type input "MINUTOS"
click at [42, 167] on input "Seconds" at bounding box center [47, 169] width 79 height 11
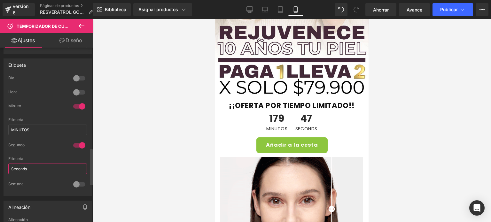
click at [42, 167] on input "Seconds" at bounding box center [47, 169] width 79 height 11
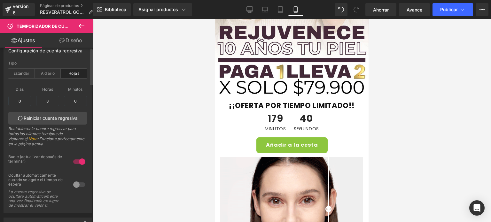
scroll to position [0, 0]
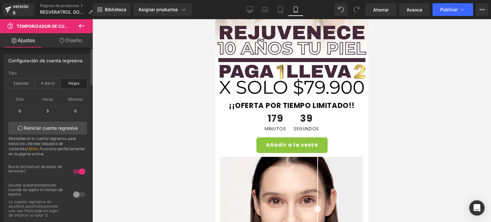
type input "SEGUNDOS"
click at [72, 84] on font "Hojas perennes" at bounding box center [74, 88] width 19 height 14
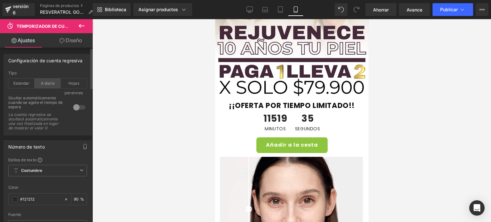
click at [51, 80] on div "A diario" at bounding box center [48, 84] width 26 height 10
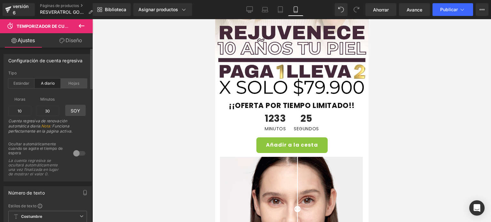
click at [66, 79] on div "Hojas perennes" at bounding box center [74, 84] width 26 height 10
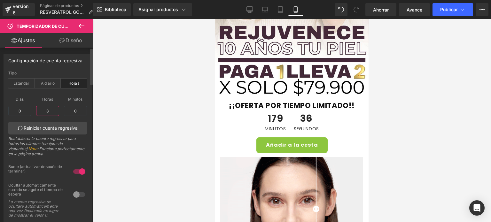
click at [50, 111] on input "3" at bounding box center [47, 111] width 23 height 10
type input "0"
click at [75, 110] on input "0" at bounding box center [75, 111] width 23 height 10
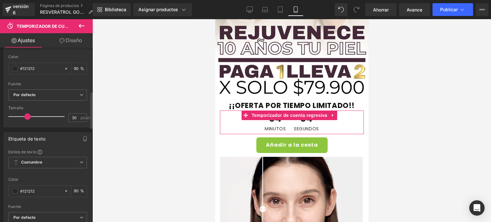
scroll to position [224, 0]
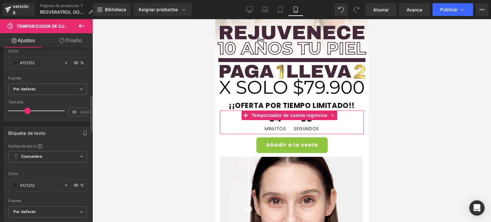
type input "5"
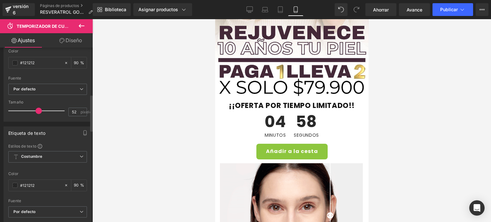
type input "53"
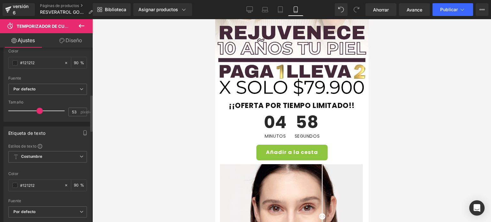
drag, startPoint x: 26, startPoint y: 110, endPoint x: 37, endPoint y: 114, distance: 12.5
click at [37, 114] on div at bounding box center [38, 110] width 53 height 13
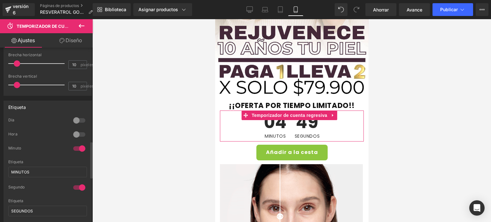
scroll to position [447, 0]
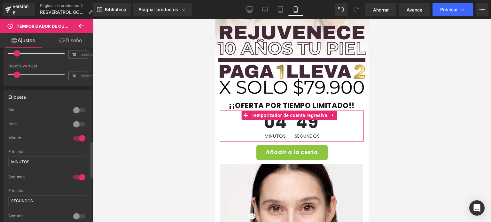
click at [74, 124] on div at bounding box center [79, 124] width 15 height 10
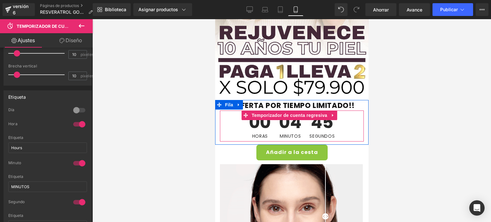
click at [327, 115] on span "45" at bounding box center [321, 124] width 25 height 20
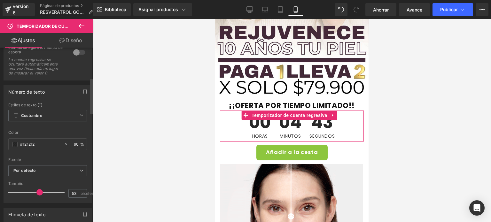
scroll to position [160, 0]
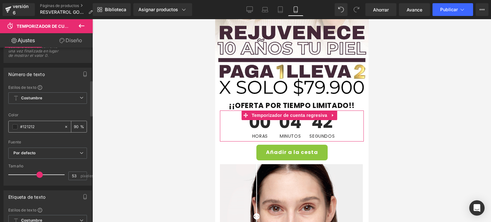
click at [14, 127] on span at bounding box center [14, 126] width 5 height 5
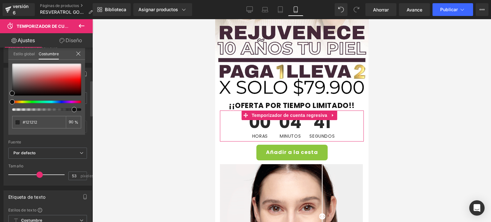
type input "#111111"
click at [22, 103] on div at bounding box center [44, 102] width 69 height 3
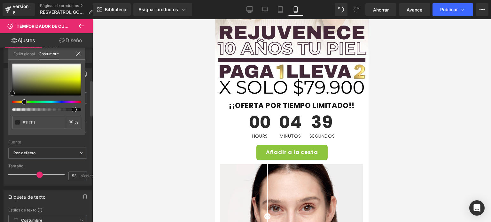
type input "#141414"
type input "#87873a"
type input "#c7c72d"
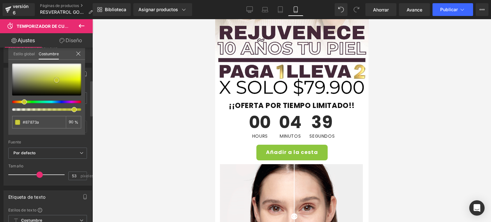
type input "#c7c72d"
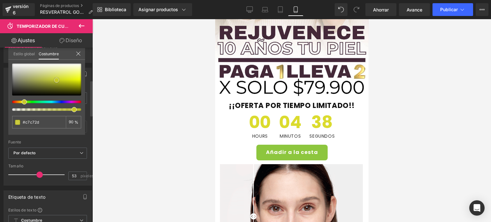
type input "#d7d717"
type input "#e3e311"
type input "#f3f329"
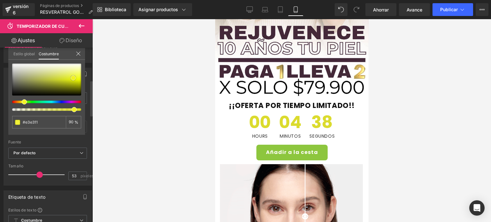
type input "#f3f329"
type input "#f6f636"
type input "#f9f93e"
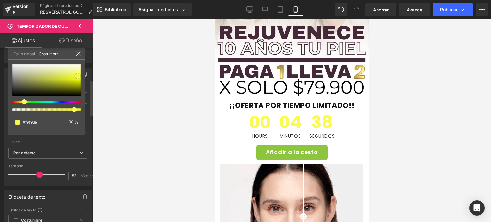
type input "#fbfb3c"
type input "#fdfd3a"
type input "#fdfd34"
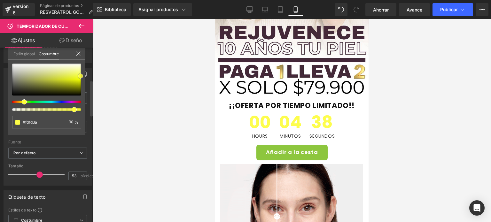
type input "#fdfd34"
type input "#feff1e"
type input "#feff0a"
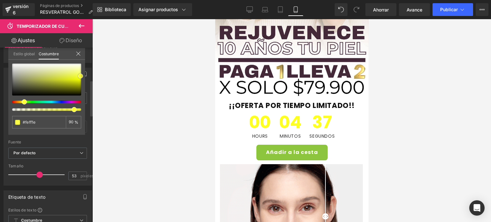
type input "#feff0a"
type input "#feff00"
type input "#f4f400"
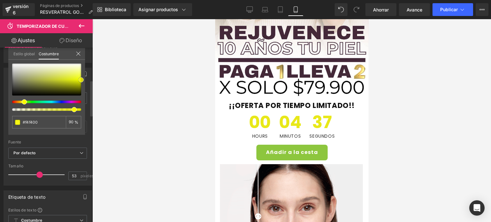
type input "#e5e500"
type input "#e0e000"
type input "#dbdb00"
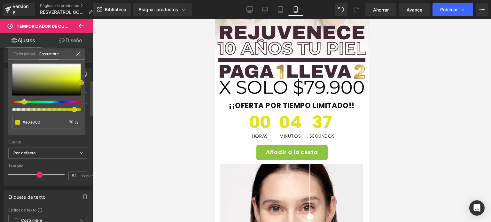
type input "#dbdb00"
type input "#cbcc00"
type input "#c1c100"
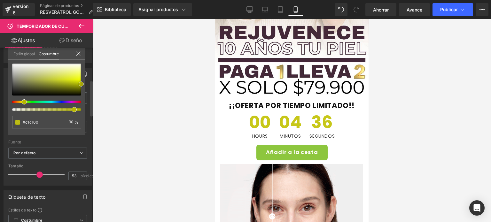
type input "#b7b700"
type input "#adad00"
drag, startPoint x: 12, startPoint y: 93, endPoint x: 82, endPoint y: 85, distance: 70.8
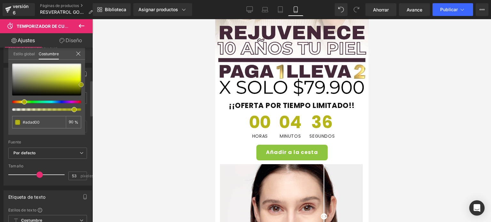
click at [82, 85] on span at bounding box center [81, 84] width 5 height 5
type input "#8dad00"
type input "#9cad00"
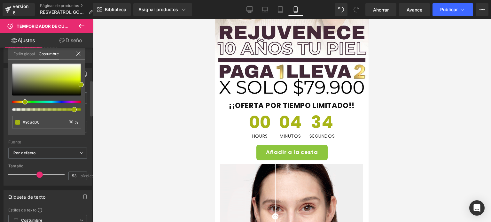
type input "#9ead00"
type input "#a4ad00"
type input "#ada700"
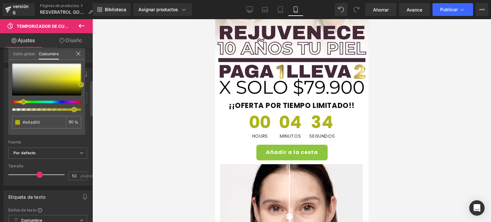
type input "#ada700"
type input "#ada100"
type input "#ad9e00"
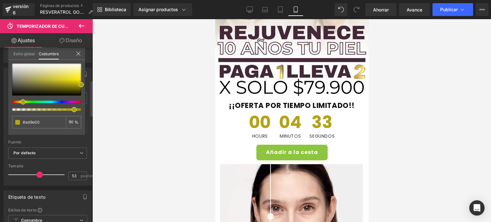
type input "#ad9900"
type input "#ad8a00"
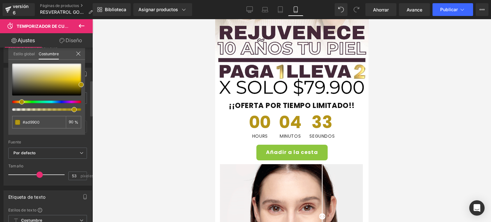
type input "#ad8a00"
type input "#ad9000"
type input "#ada100"
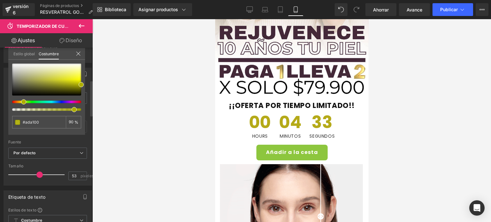
type input "#aaad00"
type input "#96ad00"
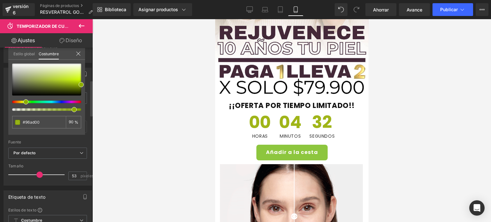
type input "#82ad00"
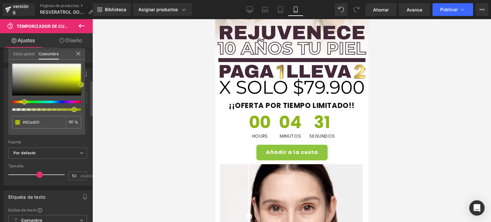
type input "#a4ad00"
type input "#aaad00"
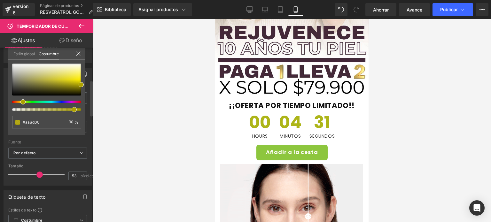
type input "#adad00"
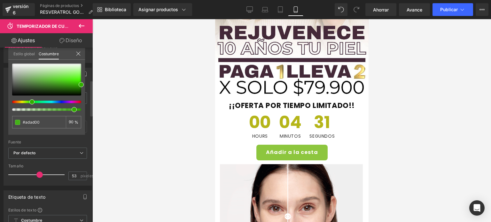
type input "#31ad00"
type input "#00adad"
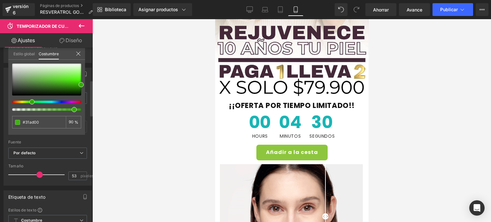
type input "#00adad"
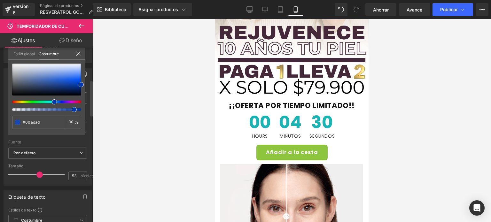
type input "#0062ad"
type input "#0039ad"
type input "#001aad"
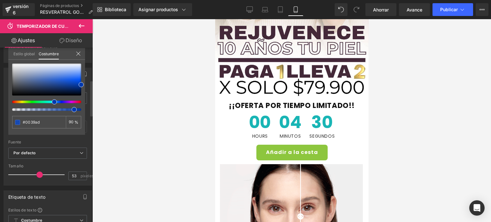
type input "#001aad"
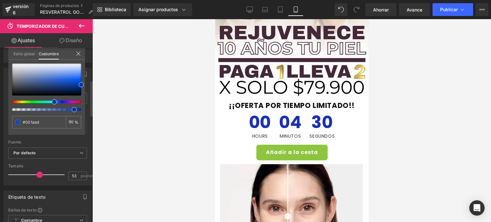
type input "#2b00ad"
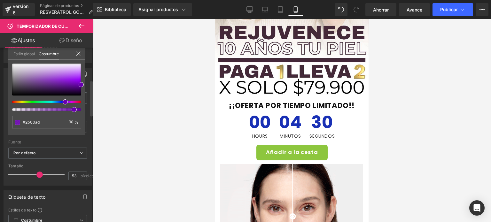
type input "#4800ad"
type input "#7c00ad"
type input "#8400ad"
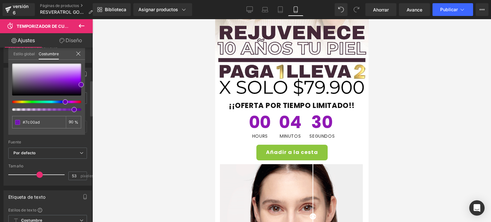
type input "#8400ad"
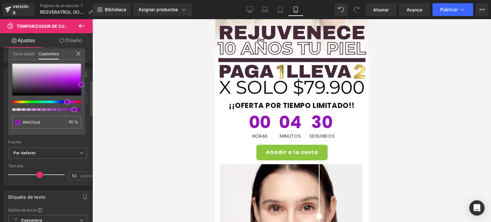
type input "#8200ad"
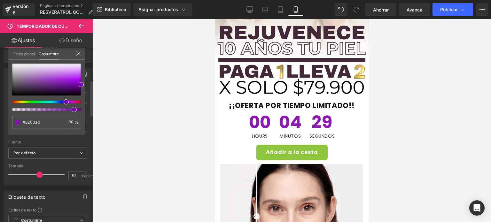
type input "#6d00ad"
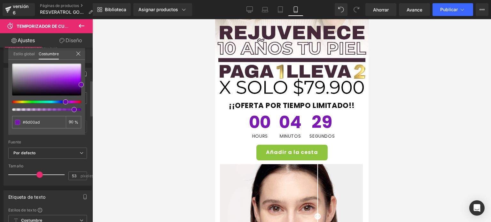
type input "#6800ad"
type input "#5f00ad"
type input "#5600ad"
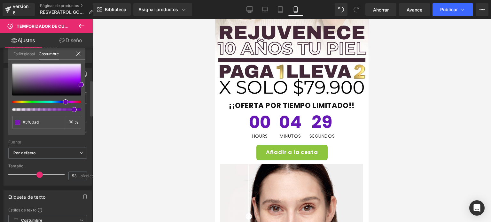
type input "#5600ad"
type input "#5000ad"
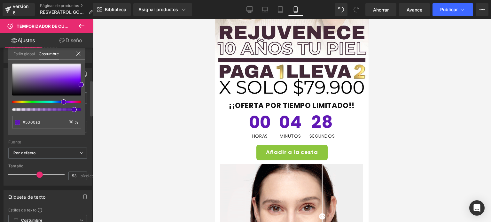
type input "#5600ad"
type input "#5f00ad"
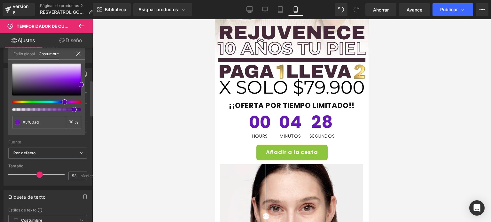
type input "#6800ad"
type input "#6d00ad"
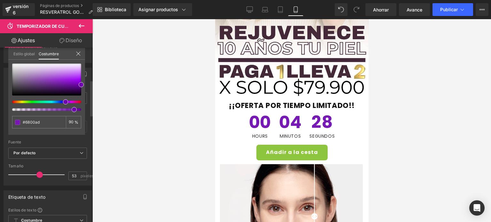
type input "#6d00ad"
drag, startPoint x: 25, startPoint y: 102, endPoint x: 64, endPoint y: 104, distance: 39.0
click at [64, 104] on span at bounding box center [65, 101] width 5 height 5
type input "#7100b2"
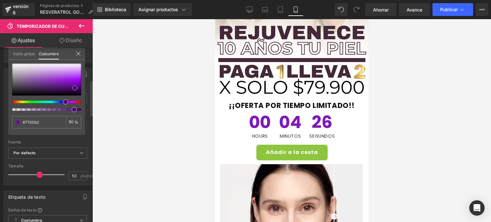
type input "#4c0475"
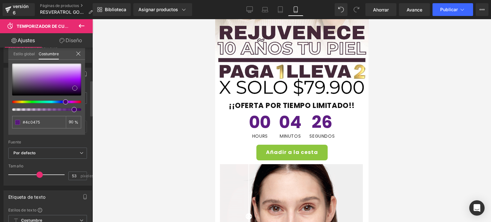
type input "#480570"
type input "#48076e"
type input "#4b0773"
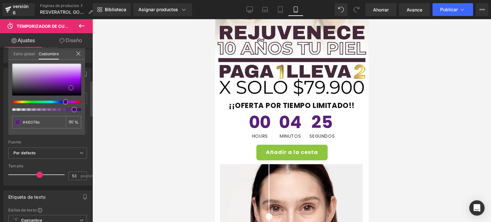
type input "#4b0773"
type input "#4b0971"
type input "#440966"
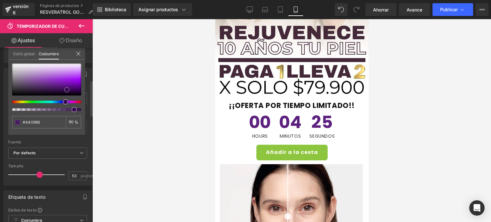
type input "#3a0957"
type input "#34094d"
type input "#2b0740"
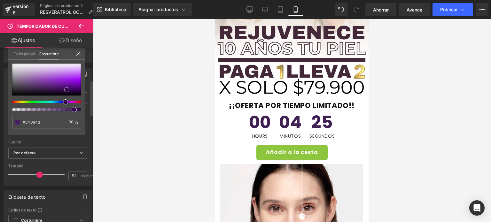
type input "#2b0740"
type input "#28073b"
drag, startPoint x: 79, startPoint y: 85, endPoint x: 63, endPoint y: 92, distance: 17.9
click at [63, 92] on span at bounding box center [64, 91] width 5 height 5
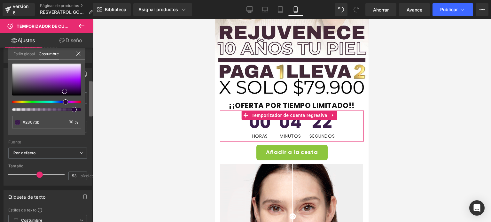
type input "94"
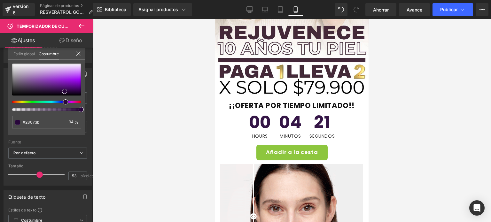
drag, startPoint x: 87, startPoint y: 109, endPoint x: 93, endPoint y: 108, distance: 6.4
click at [93, 108] on div "Temporizador de cuenta regresiva Estás previsualizando cómo funciona el Reestil…" at bounding box center [245, 116] width 491 height 233
click at [403, 100] on div at bounding box center [291, 120] width 398 height 203
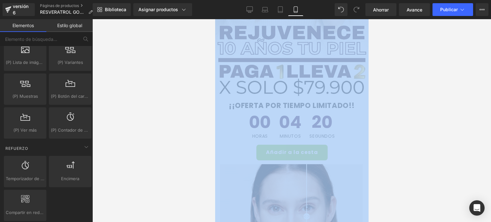
click at [403, 100] on div at bounding box center [291, 120] width 398 height 203
click at [403, 89] on div at bounding box center [291, 120] width 398 height 203
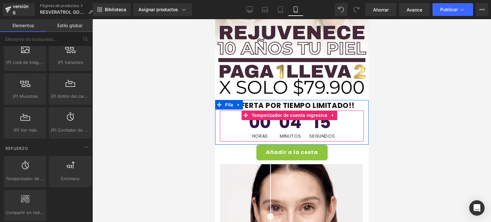
click at [325, 117] on span "15" at bounding box center [321, 124] width 25 height 20
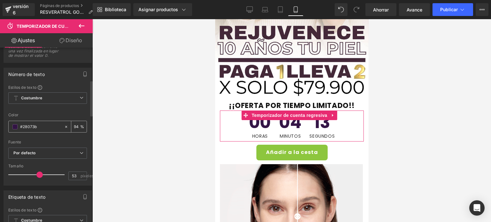
click at [49, 128] on input "#28073b" at bounding box center [40, 126] width 41 height 7
click at [14, 128] on span at bounding box center [14, 126] width 5 height 5
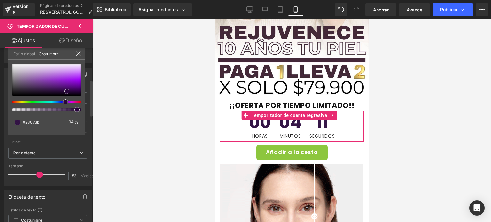
type input "#383b06"
click at [22, 103] on div at bounding box center [44, 102] width 69 height 3
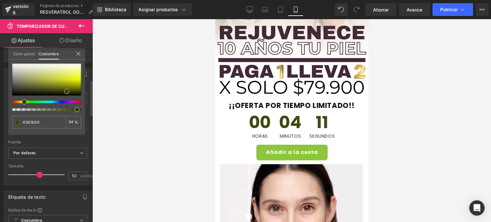
type input "#303c05"
type input "#343e03"
type input "#424000"
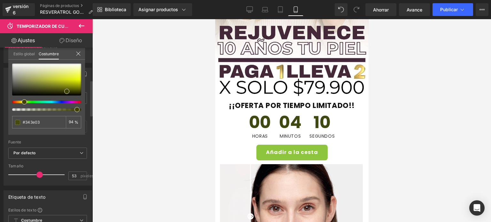
type input "#424000"
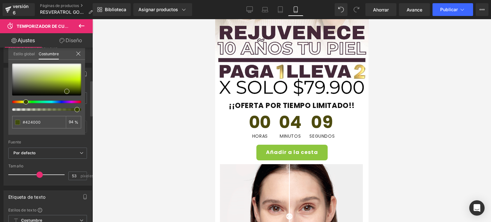
type input "#394200"
type input "#374200"
click at [20, 102] on div at bounding box center [44, 102] width 69 height 3
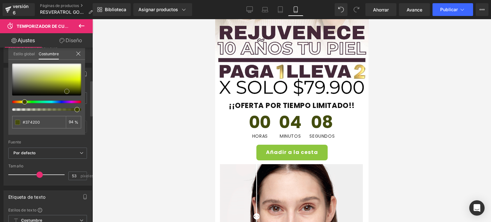
click at [78, 78] on div at bounding box center [46, 80] width 69 height 32
type input "#e8fb17"
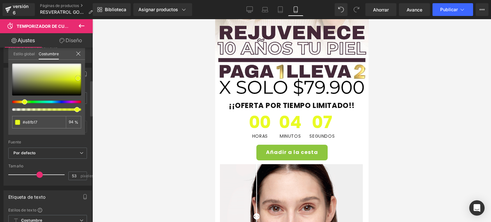
type input "#e8fb12"
type input "#e8fc0c"
type input "#e9ff00"
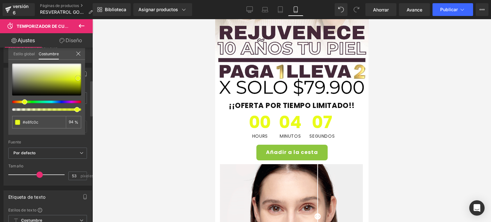
type input "#e9ff00"
type input "#cde000"
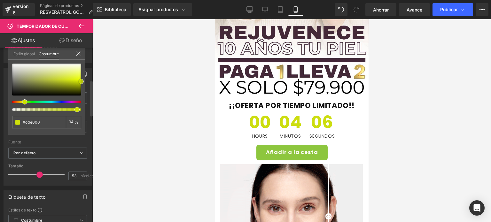
type input "#c9db00"
type input "#bbcc00"
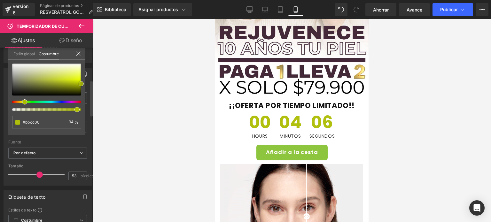
type input "#acbc00"
type input "#d7ea00"
type input "#eaff0a"
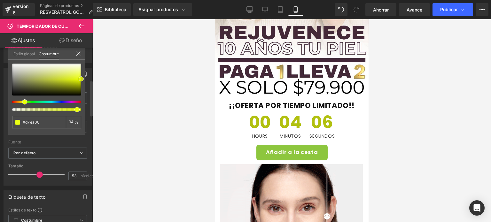
type input "#eaff0a"
type input "#ebff14"
type input "#ecff1e"
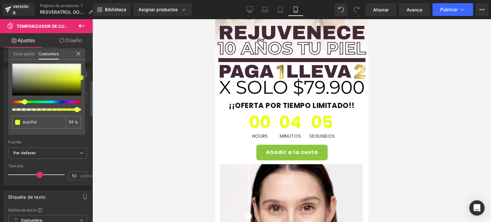
type input "#ecff1e"
type input "#ecfe23"
type input "#eafd15"
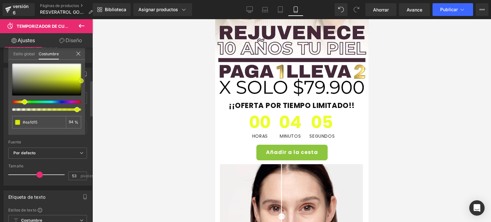
type input "#dbef00"
type input "#d2e500"
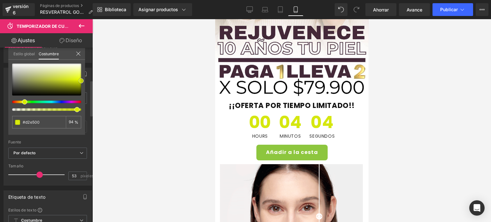
type input "#c4d600"
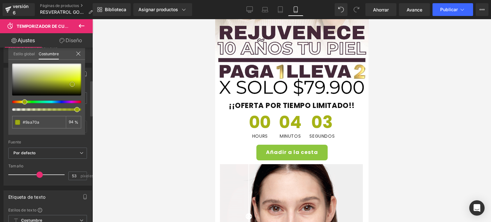
drag, startPoint x: 78, startPoint y: 78, endPoint x: 72, endPoint y: 84, distance: 8.4
click at [72, 84] on span at bounding box center [72, 84] width 5 height 5
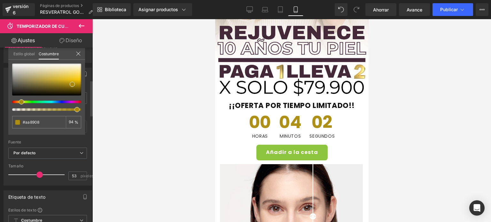
drag, startPoint x: 26, startPoint y: 102, endPoint x: 20, endPoint y: 103, distance: 5.5
click at [20, 103] on span at bounding box center [21, 101] width 5 height 5
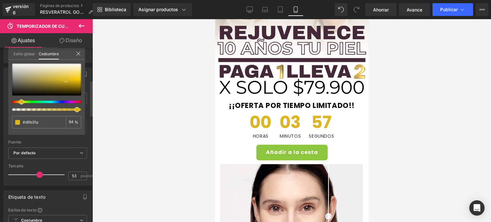
drag, startPoint x: 74, startPoint y: 83, endPoint x: 68, endPoint y: 79, distance: 7.6
click at [68, 79] on span at bounding box center [65, 80] width 5 height 5
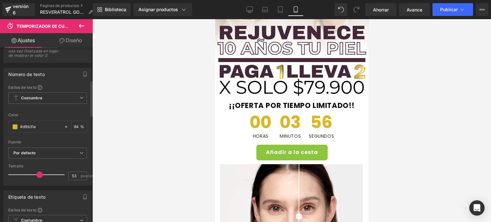
click at [389, 111] on div at bounding box center [291, 120] width 398 height 203
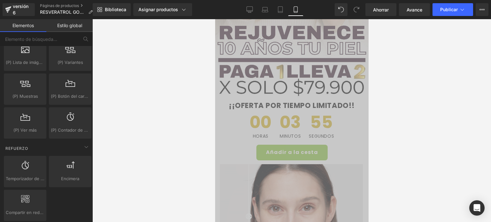
click at [355, 125] on div "00 Horas 03 MINUTOS 55 SEGUNDOS" at bounding box center [292, 126] width 144 height 31
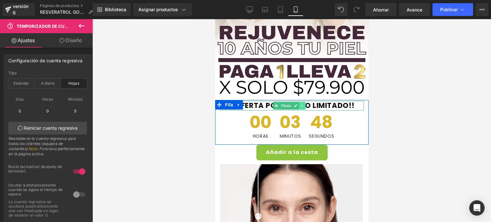
click at [302, 105] on icon at bounding box center [301, 106] width 1 height 2
click at [298, 104] on icon at bounding box center [299, 106] width 4 height 4
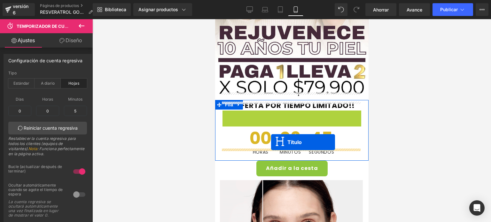
drag, startPoint x: 275, startPoint y: 108, endPoint x: 271, endPoint y: 142, distance: 34.8
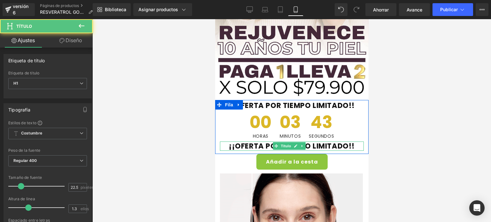
click at [259, 141] on font "¡¡OFERTA POR TIEMPO LIMITADO!!" at bounding box center [291, 146] width 126 height 10
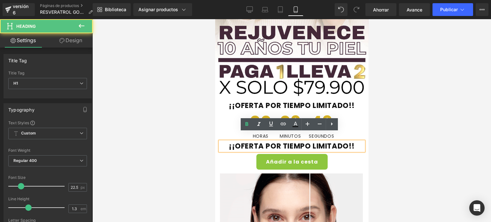
click at [260, 141] on font "¡¡OFERTA POR TIEMPO LIMITADO!!" at bounding box center [291, 146] width 126 height 10
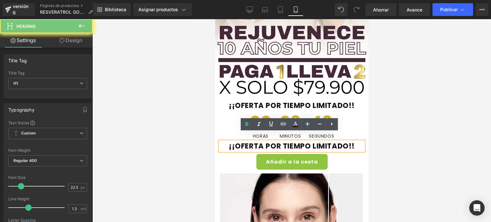
click at [260, 141] on font "¡¡OFERTA POR TIEMPO LIMITADO!!" at bounding box center [291, 146] width 126 height 10
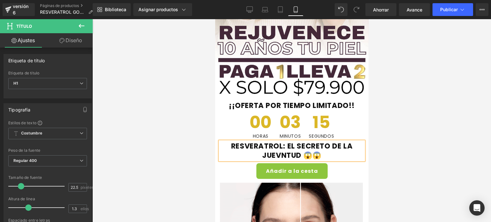
click at [267, 141] on font "RESVERATROL: EL SECRETO DE LA JUEVNTUD 😱😱" at bounding box center [291, 150] width 121 height 19
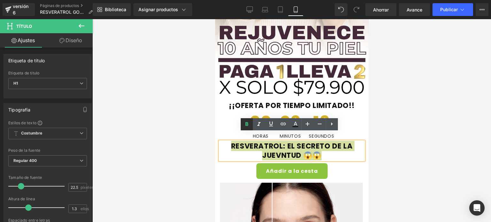
click at [245, 123] on icon at bounding box center [246, 124] width 3 height 4
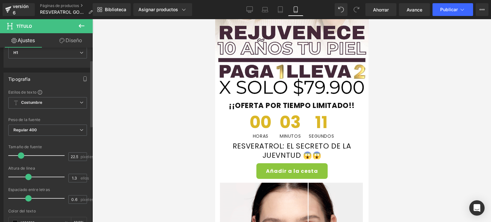
scroll to position [32, 0]
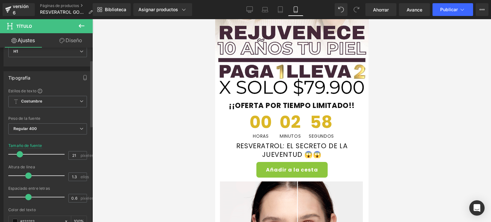
click at [19, 156] on span at bounding box center [20, 154] width 6 height 6
click at [399, 127] on div at bounding box center [291, 120] width 398 height 203
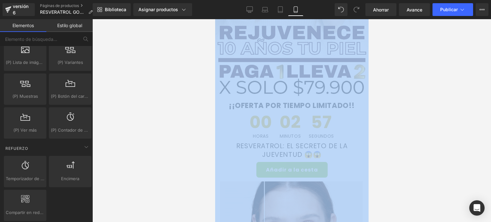
click at [399, 127] on div at bounding box center [291, 120] width 398 height 203
click at [375, 128] on div at bounding box center [291, 120] width 398 height 203
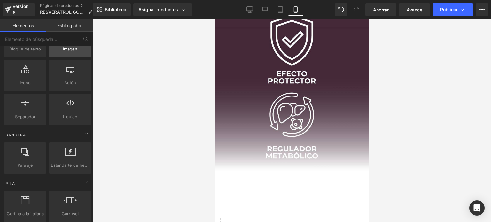
scroll to position [0, 0]
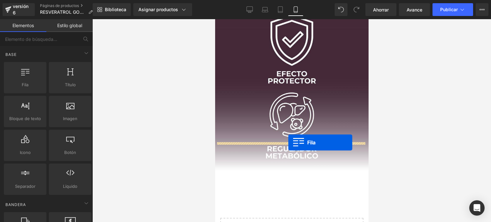
drag, startPoint x: 253, startPoint y: 102, endPoint x: 288, endPoint y: 143, distance: 53.9
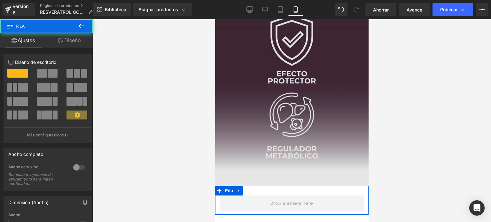
drag, startPoint x: 298, startPoint y: 106, endPoint x: 227, endPoint y: 136, distance: 77.4
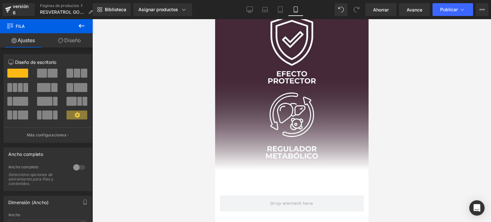
click at [85, 26] on icon at bounding box center [82, 26] width 8 height 8
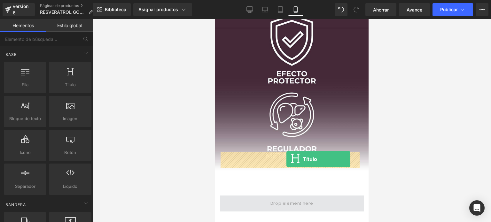
drag, startPoint x: 288, startPoint y: 101, endPoint x: 286, endPoint y: 159, distance: 58.2
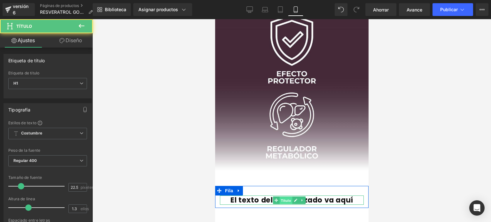
click at [284, 197] on font "Título" at bounding box center [286, 201] width 10 height 8
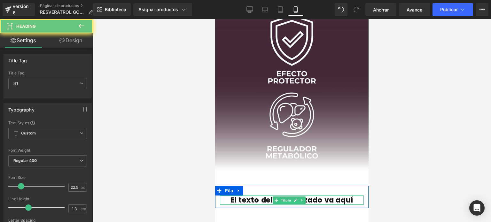
click at [258, 195] on font "El texto del encabezado va aquí" at bounding box center [291, 200] width 123 height 10
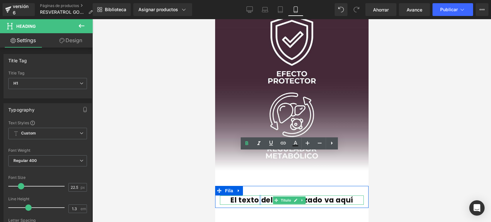
click at [258, 195] on font "El texto del encabezado va aquí" at bounding box center [291, 200] width 123 height 10
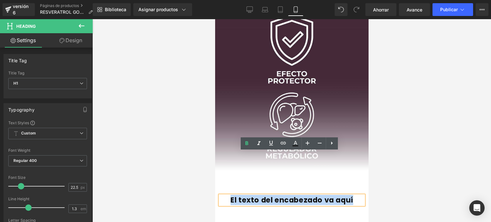
click at [258, 195] on font "El texto del encabezado va aquí" at bounding box center [291, 200] width 123 height 10
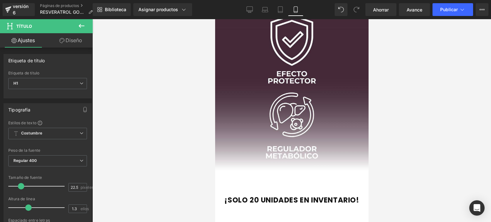
click at [80, 22] on icon at bounding box center [82, 26] width 8 height 8
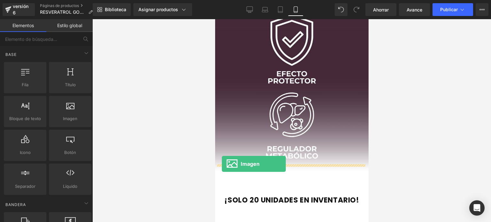
drag, startPoint x: 288, startPoint y: 138, endPoint x: 221, endPoint y: 164, distance: 71.4
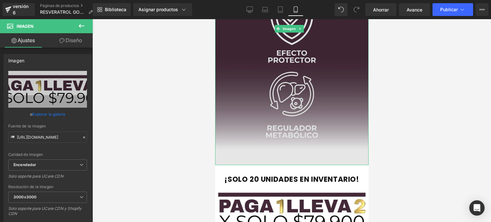
scroll to position [1313, 0]
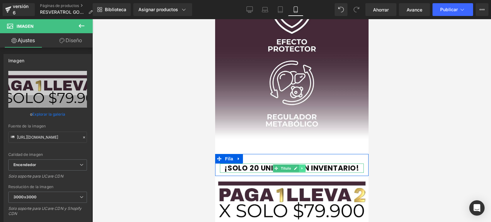
click at [302, 166] on icon at bounding box center [302, 168] width 4 height 4
click at [300, 166] on icon at bounding box center [299, 168] width 4 height 4
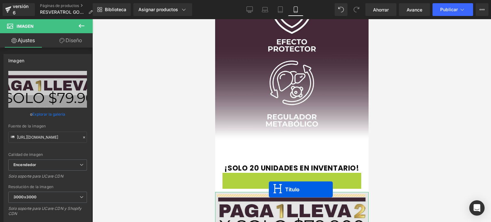
drag, startPoint x: 275, startPoint y: 135, endPoint x: 268, endPoint y: 189, distance: 54.8
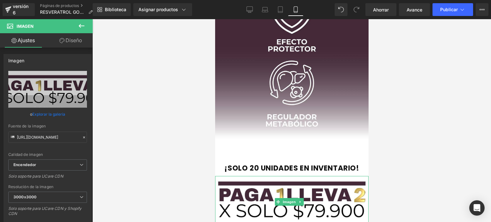
drag, startPoint x: 249, startPoint y: 177, endPoint x: 249, endPoint y: 181, distance: 4.2
click at [249, 222] on div at bounding box center [291, 225] width 153 height 4
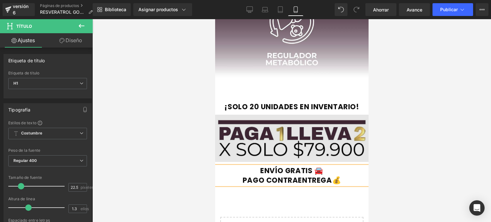
scroll to position [1376, 0]
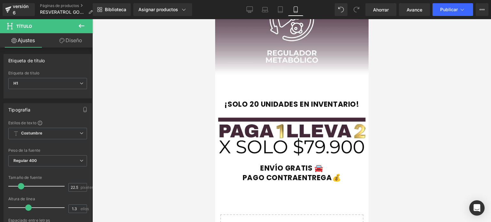
click at [81, 25] on icon at bounding box center [82, 26] width 8 height 8
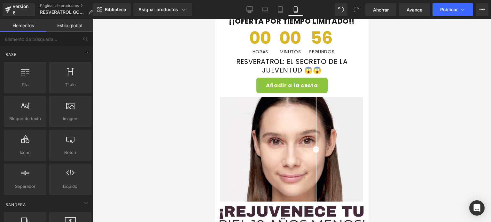
scroll to position [288, 0]
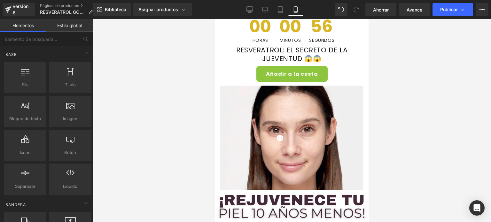
click at [288, 127] on div "Imagen" at bounding box center [291, 138] width 153 height 104
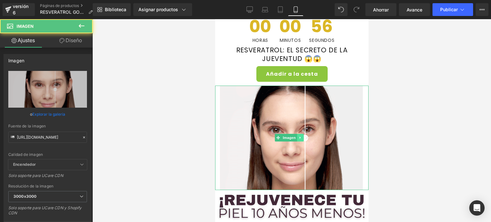
click at [297, 134] on link at bounding box center [300, 138] width 7 height 8
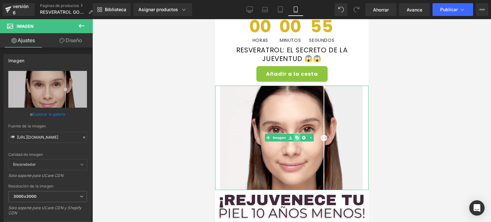
click at [297, 136] on icon at bounding box center [297, 138] width 4 height 4
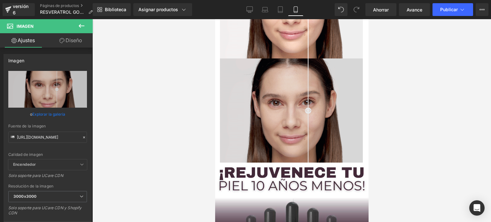
scroll to position [420, 0]
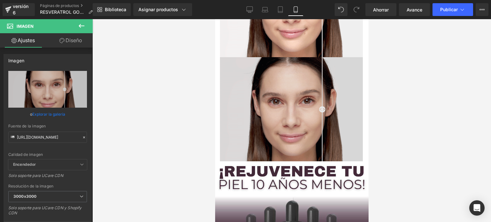
click at [277, 102] on img at bounding box center [291, 109] width 153 height 104
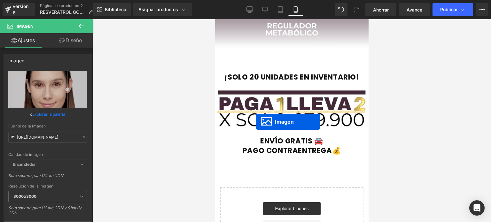
drag, startPoint x: 278, startPoint y: 96, endPoint x: 256, endPoint y: 122, distance: 34.4
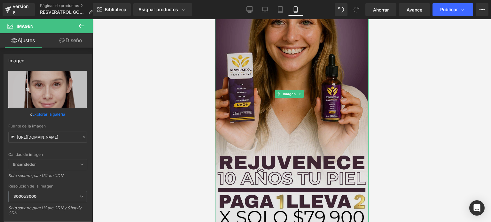
scroll to position [0, 0]
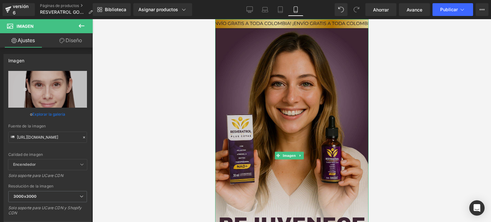
click at [273, 107] on img at bounding box center [291, 155] width 153 height 273
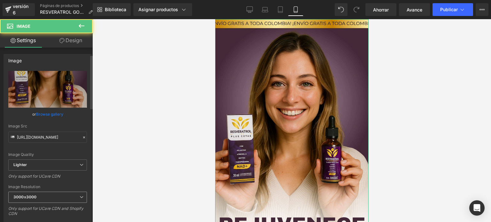
scroll to position [32, 0]
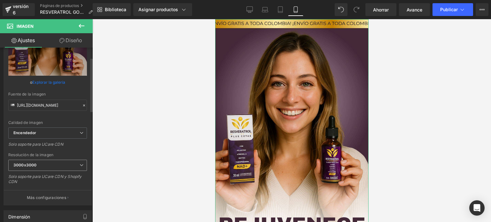
click at [55, 165] on span "3000x3000" at bounding box center [47, 165] width 79 height 11
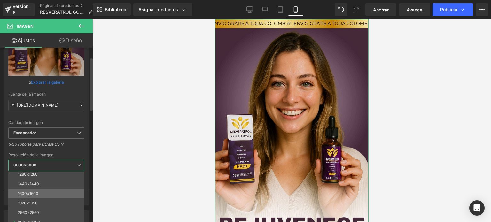
scroll to position [91, 0]
click at [44, 197] on li "1920x1920" at bounding box center [47, 200] width 79 height 10
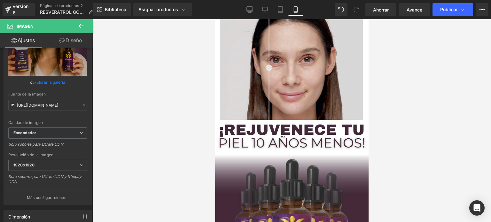
scroll to position [447, 0]
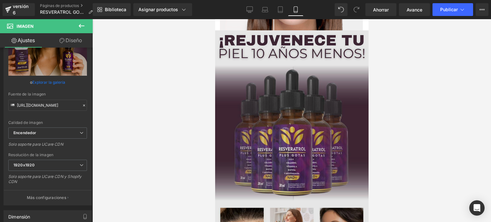
click at [283, 106] on img at bounding box center [291, 159] width 153 height 258
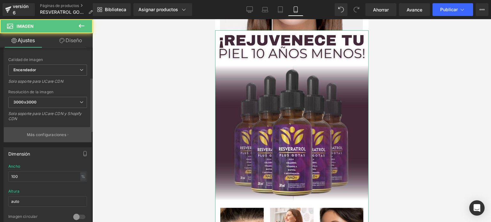
scroll to position [96, 0]
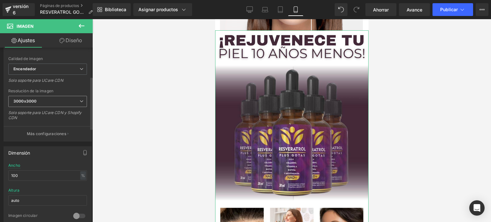
click at [39, 102] on span "3000x3000" at bounding box center [47, 101] width 79 height 11
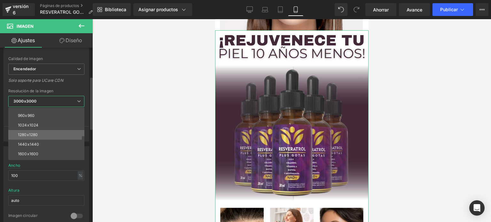
scroll to position [91, 0]
click at [33, 137] on font "1920x1920" at bounding box center [28, 136] width 20 height 5
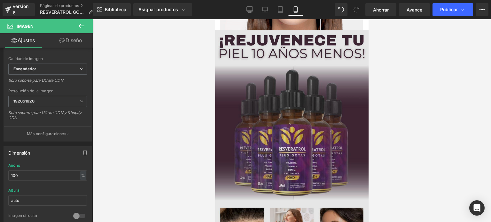
scroll to position [256, 0]
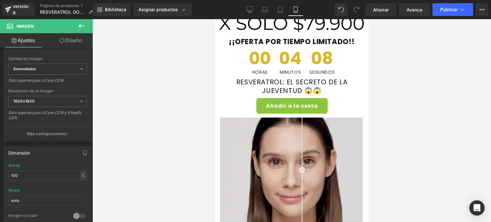
click at [266, 125] on img at bounding box center [291, 170] width 153 height 104
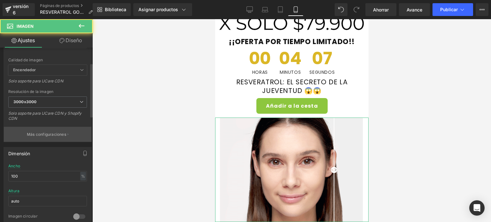
scroll to position [96, 0]
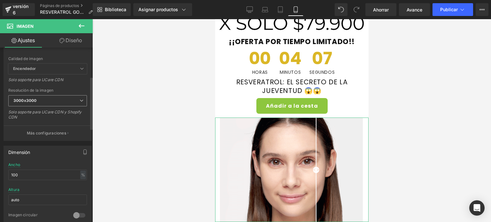
click at [43, 103] on span "3000x3000" at bounding box center [47, 100] width 79 height 11
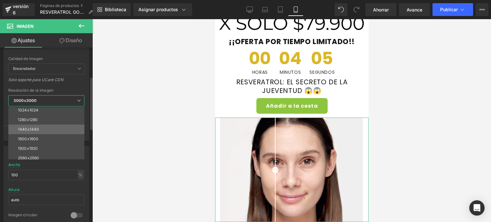
scroll to position [91, 0]
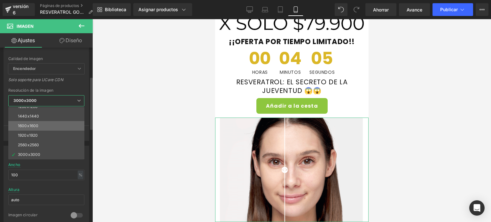
click at [38, 127] on li "1600x1600" at bounding box center [47, 126] width 79 height 10
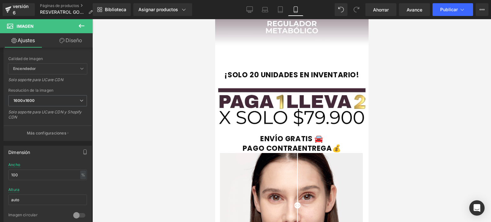
scroll to position [1504, 0]
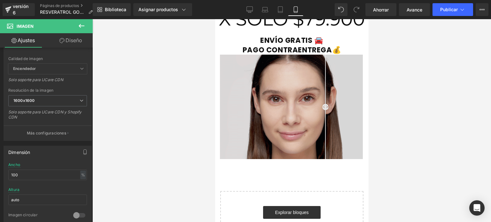
click at [297, 84] on img at bounding box center [291, 107] width 153 height 104
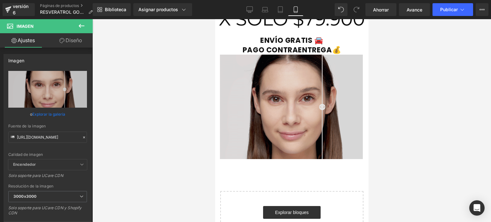
click at [270, 89] on img at bounding box center [291, 107] width 153 height 104
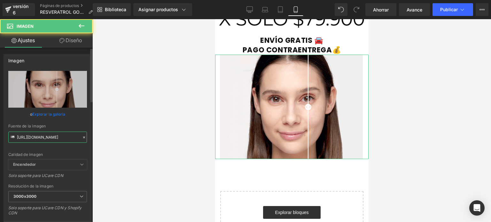
click at [45, 134] on input "[URL][DOMAIN_NAME]" at bounding box center [47, 137] width 79 height 11
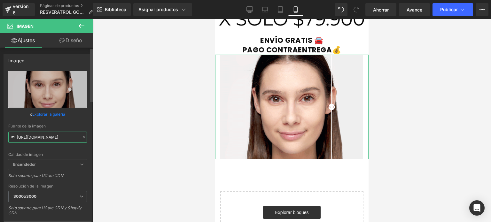
click at [45, 134] on input "[URL][DOMAIN_NAME]" at bounding box center [47, 137] width 79 height 11
paste input "[DOMAIN_NAME][URL]"
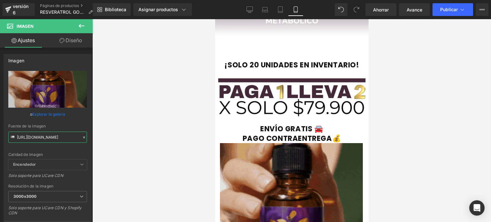
scroll to position [1408, 0]
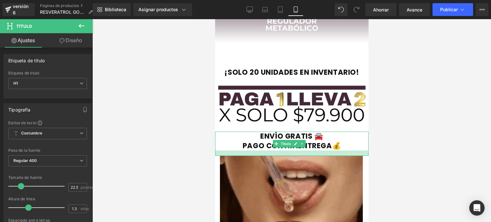
drag, startPoint x: 298, startPoint y: 104, endPoint x: 295, endPoint y: 110, distance: 6.1
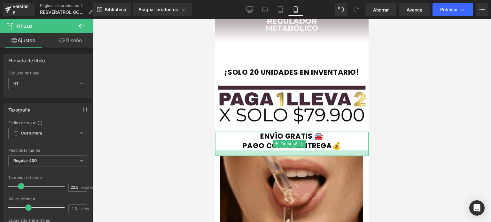
click at [295, 150] on div at bounding box center [291, 152] width 153 height 5
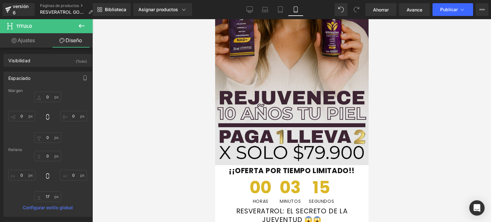
scroll to position [130, 0]
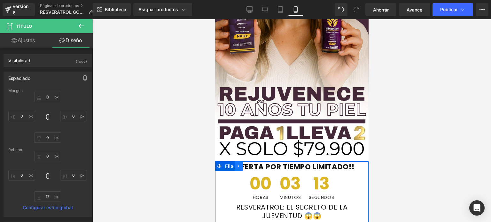
click at [238, 165] on icon at bounding box center [237, 166] width 1 height 3
click at [246, 164] on icon at bounding box center [246, 166] width 4 height 4
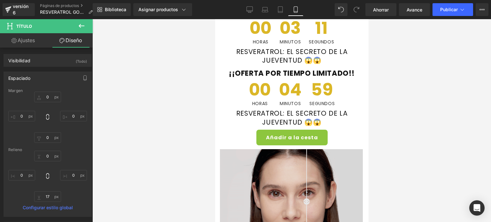
scroll to position [300, 0]
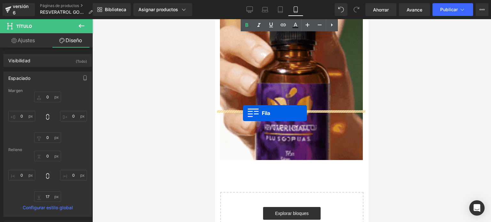
drag, startPoint x: 217, startPoint y: 49, endPoint x: 243, endPoint y: 113, distance: 69.3
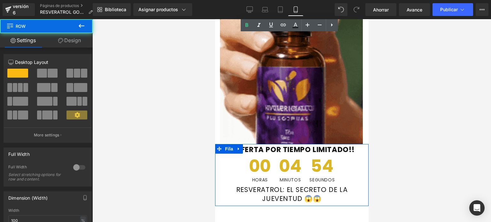
scroll to position [1547, 0]
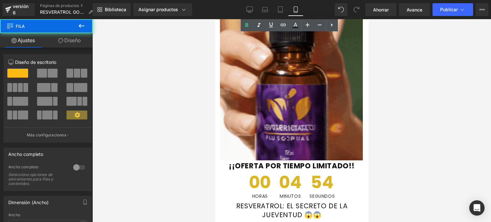
click at [409, 115] on div at bounding box center [291, 120] width 398 height 203
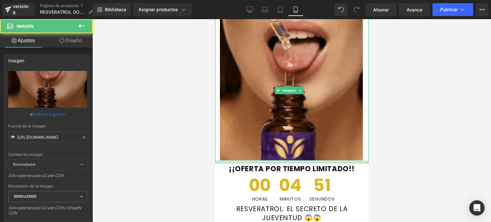
click at [341, 160] on div at bounding box center [291, 161] width 153 height 3
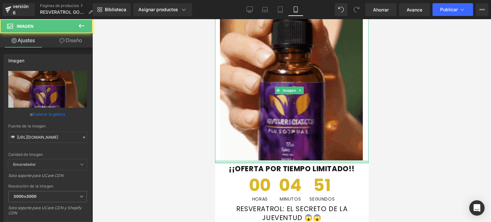
click at [434, 132] on div at bounding box center [291, 120] width 398 height 203
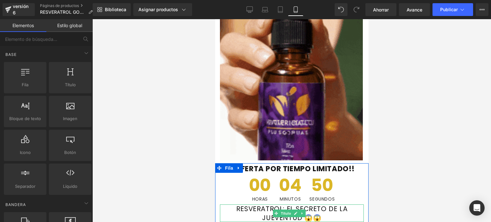
click at [324, 204] on h1 "RESVERATROL: EL SECRETO DE LA JUEVENTUD 😱😱" at bounding box center [292, 213] width 144 height 18
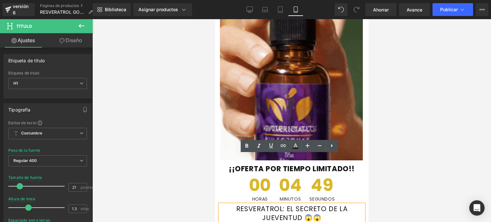
click at [320, 204] on font "RESVERATROL: EL SECRETO DE LA JUEVENTUD 😱😱" at bounding box center [291, 213] width 111 height 18
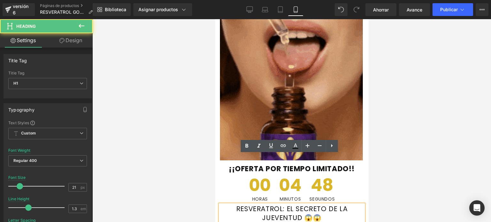
click at [320, 204] on font "RESVERATROL: EL SECRETO DE LA JUEVENTUD 😱😱" at bounding box center [291, 213] width 111 height 18
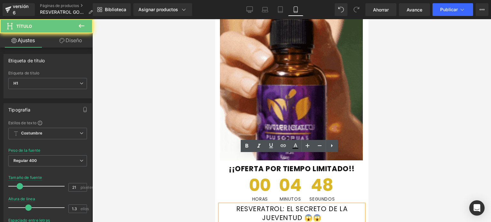
click at [320, 204] on font "RESVERATROL: EL SECRETO DE LA JUEVENTUD 😱😱" at bounding box center [291, 213] width 111 height 18
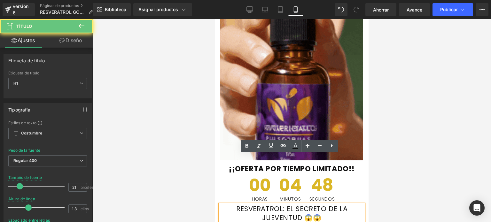
click at [320, 204] on font "RESVERATROL: EL SECRETO DE LA JUEVENTUD 😱😱" at bounding box center [291, 213] width 111 height 18
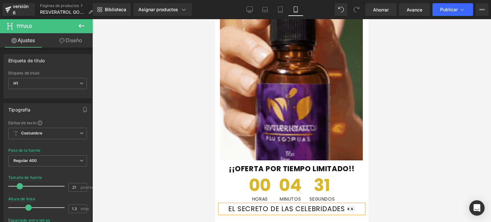
click at [228, 204] on font "EL SECRETO DE LAS CELEBRIDADES 👀" at bounding box center [291, 208] width 127 height 9
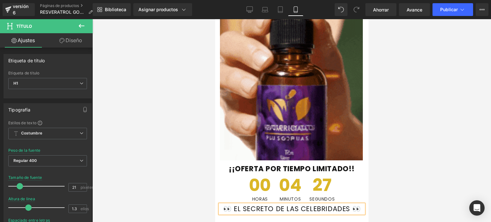
click at [288, 204] on font "👀 EL SECRETO DE LAS CELEBRIDADES 👀" at bounding box center [291, 208] width 137 height 9
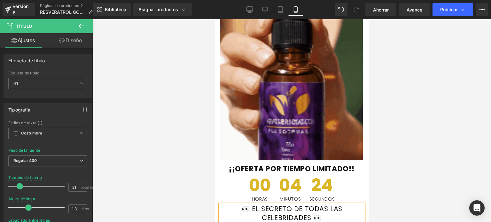
click at [400, 133] on div at bounding box center [291, 120] width 398 height 203
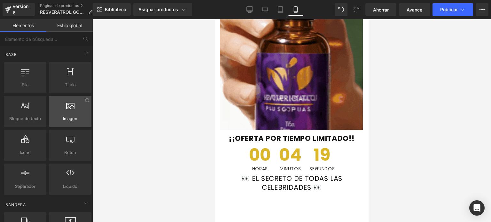
scroll to position [1579, 0]
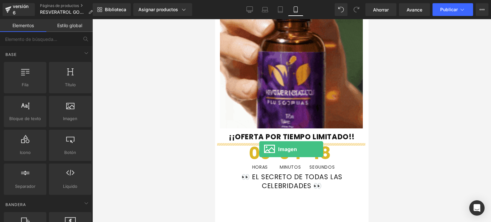
drag, startPoint x: 283, startPoint y: 130, endPoint x: 259, endPoint y: 149, distance: 30.7
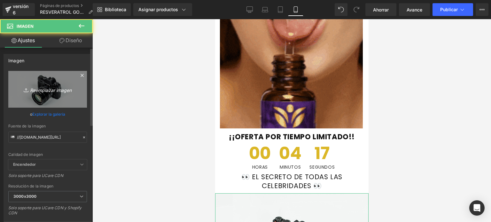
click at [50, 88] on font "Reemplazar imagen" at bounding box center [51, 89] width 42 height 5
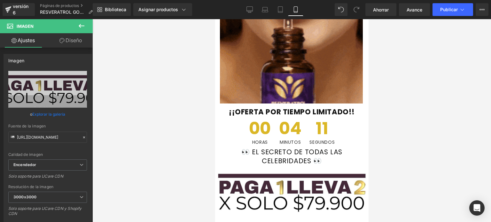
scroll to position [1611, 0]
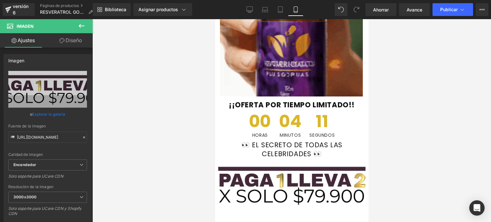
click at [76, 25] on button at bounding box center [81, 26] width 22 height 14
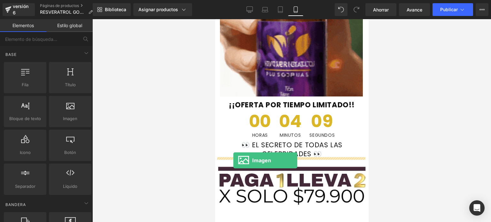
drag, startPoint x: 282, startPoint y: 132, endPoint x: 233, endPoint y: 161, distance: 56.9
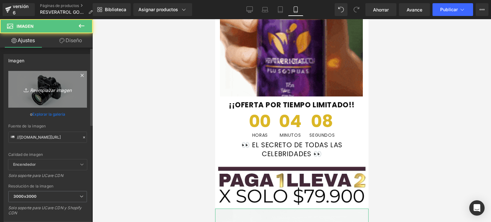
click at [50, 85] on link "Reemplazar imagen" at bounding box center [47, 89] width 79 height 37
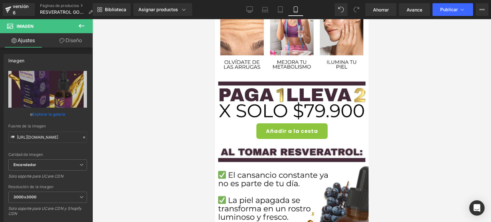
scroll to position [671, 0]
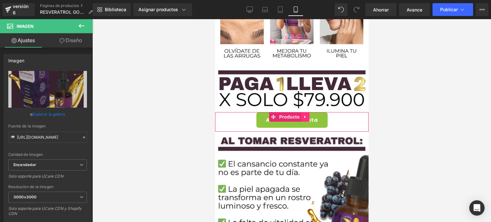
click at [306, 115] on icon at bounding box center [305, 117] width 4 height 5
click at [299, 115] on icon at bounding box center [300, 117] width 4 height 4
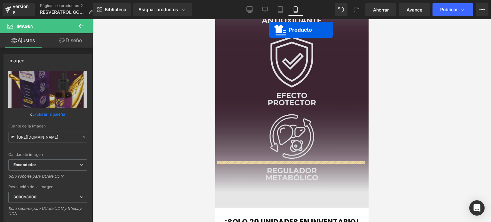
scroll to position [1278, 0]
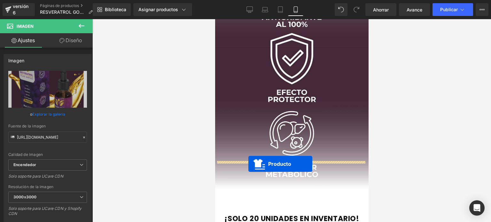
drag, startPoint x: 273, startPoint y: 113, endPoint x: 248, endPoint y: 164, distance: 56.4
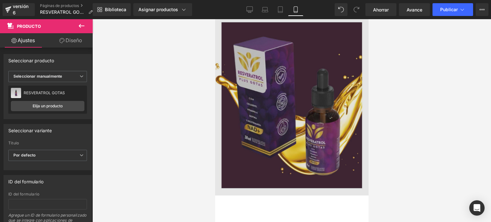
scroll to position [1819, 0]
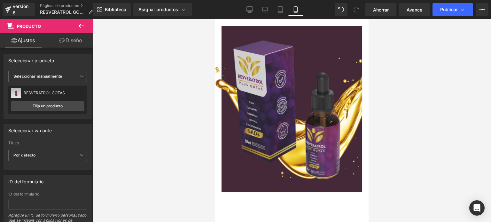
click at [78, 22] on icon at bounding box center [82, 26] width 8 height 8
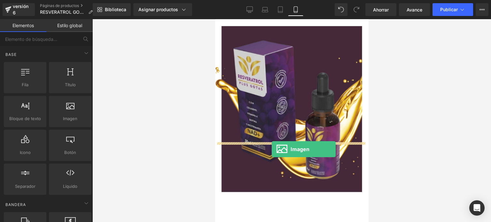
drag, startPoint x: 293, startPoint y: 137, endPoint x: 271, endPoint y: 149, distance: 25.0
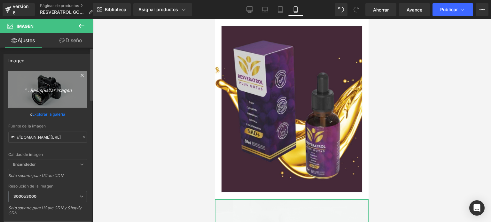
click at [43, 87] on font "Reemplazar imagen" at bounding box center [51, 89] width 42 height 5
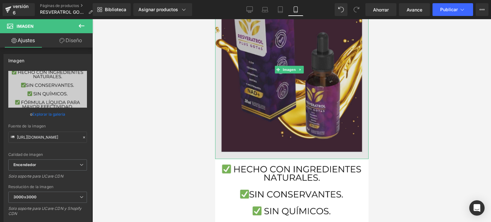
scroll to position [1883, 0]
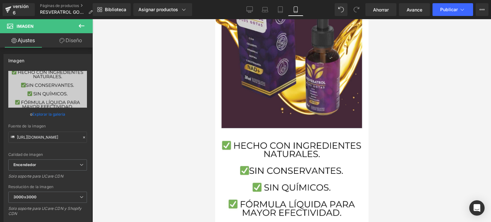
click at [82, 24] on icon at bounding box center [82, 26] width 8 height 8
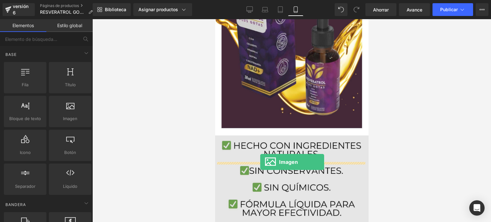
drag, startPoint x: 284, startPoint y: 135, endPoint x: 260, endPoint y: 162, distance: 36.4
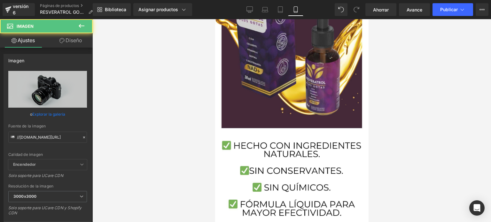
click at [44, 80] on link "Reemplazar imagen" at bounding box center [47, 89] width 79 height 37
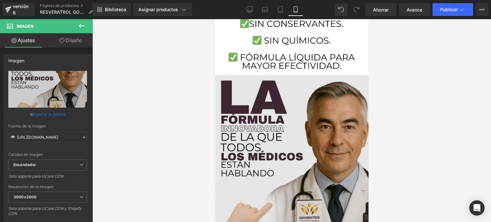
scroll to position [2074, 0]
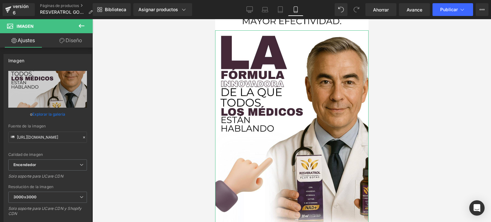
click at [82, 27] on icon at bounding box center [82, 26] width 8 height 8
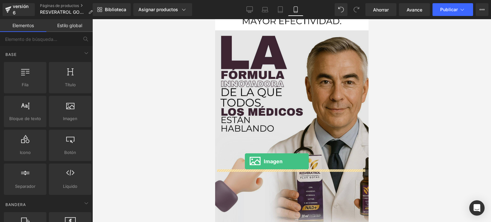
drag, startPoint x: 287, startPoint y: 139, endPoint x: 247, endPoint y: 163, distance: 46.3
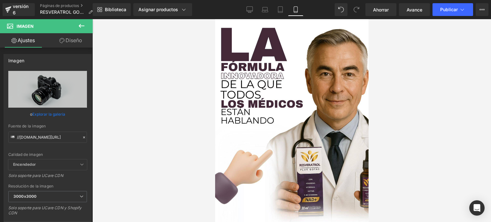
scroll to position [2202, 0]
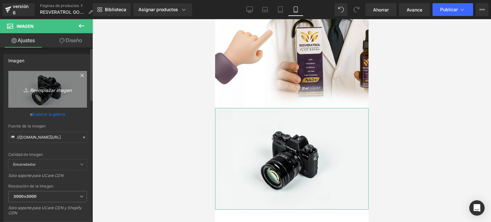
click at [54, 89] on font "Reemplazar imagen" at bounding box center [51, 89] width 42 height 5
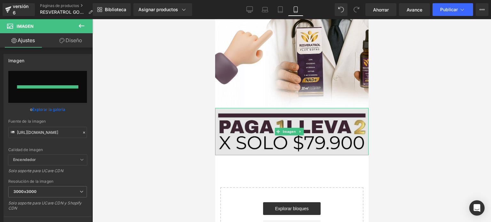
scroll to position [2179, 0]
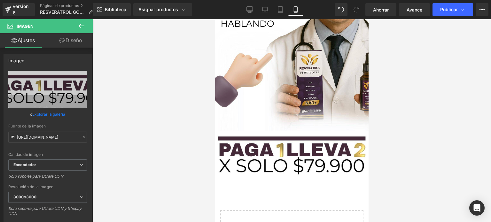
click at [83, 24] on icon at bounding box center [82, 26] width 8 height 8
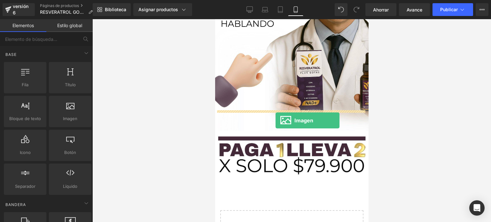
drag, startPoint x: 292, startPoint y: 131, endPoint x: 275, endPoint y: 120, distance: 19.9
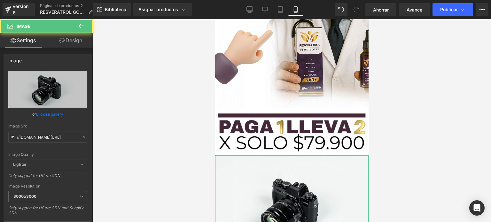
click at [0, 0] on icon "Replace Image" at bounding box center [0, 0] width 0 height 0
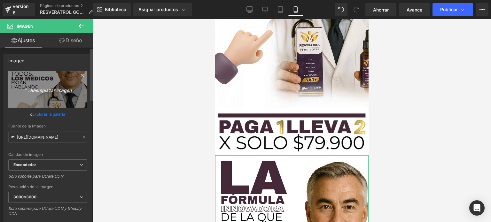
click at [58, 88] on font "Reemplazar imagen" at bounding box center [51, 89] width 42 height 5
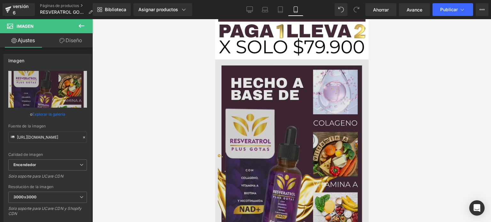
scroll to position [2330, 0]
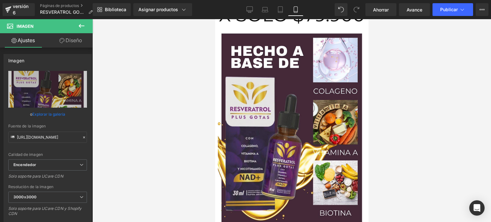
click at [80, 28] on icon at bounding box center [82, 26] width 8 height 8
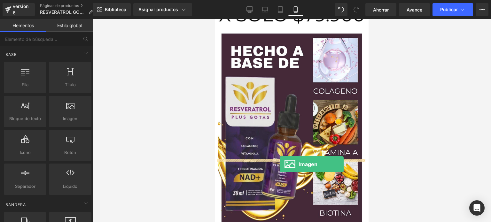
drag, startPoint x: 293, startPoint y: 131, endPoint x: 279, endPoint y: 165, distance: 35.8
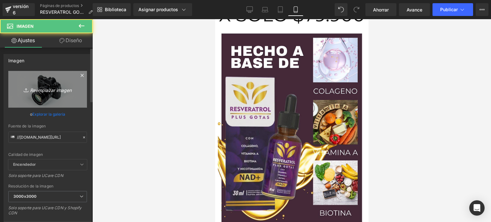
click at [43, 98] on link "Reemplazar imagen" at bounding box center [47, 89] width 79 height 37
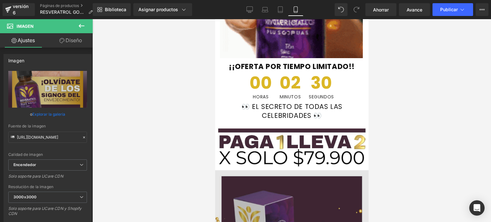
scroll to position [1659, 0]
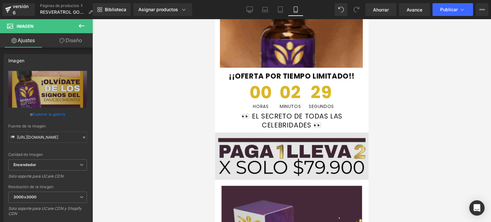
click at [299, 133] on div "Imagen" at bounding box center [291, 156] width 153 height 47
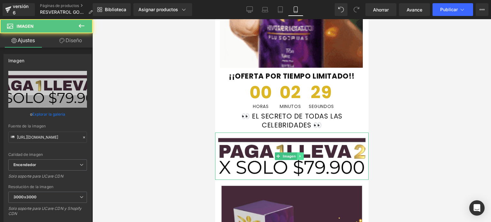
click at [298, 154] on icon at bounding box center [300, 156] width 4 height 4
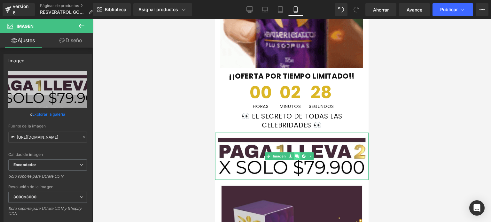
click at [295, 152] on link at bounding box center [296, 156] width 7 height 8
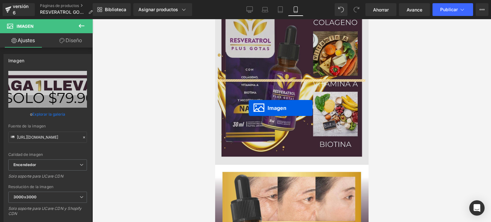
scroll to position [2426, 0]
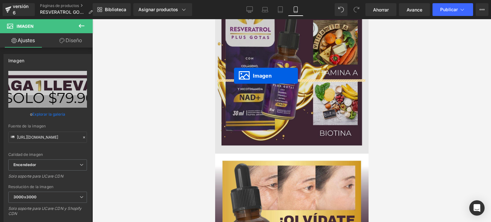
drag, startPoint x: 276, startPoint y: 151, endPoint x: 234, endPoint y: 76, distance: 86.4
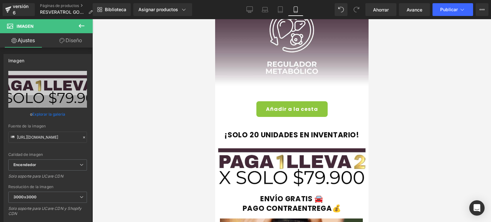
scroll to position [1291, 0]
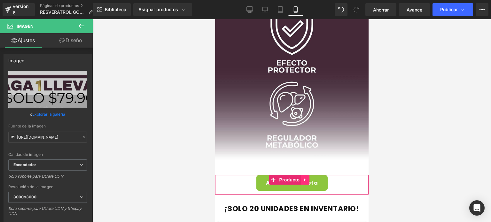
click at [304, 179] on icon at bounding box center [304, 180] width 1 height 3
click at [300, 178] on icon at bounding box center [300, 180] width 4 height 4
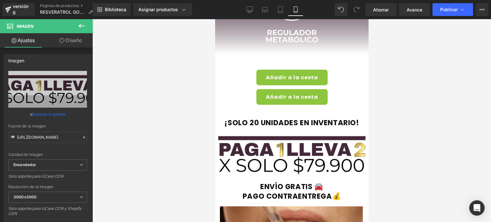
scroll to position [1398, 0]
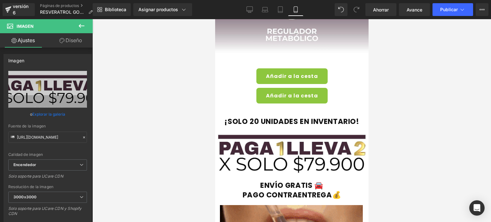
click at [215, 19] on div at bounding box center [215, 19] width 0 height 0
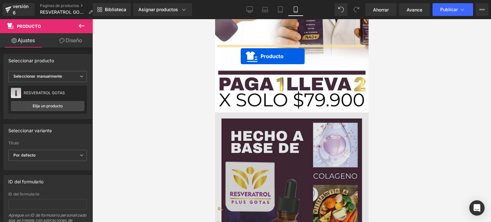
drag, startPoint x: 273, startPoint y: 49, endPoint x: 240, endPoint y: 56, distance: 33.3
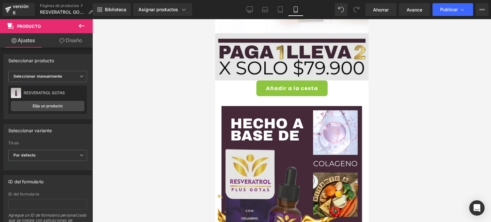
scroll to position [2181, 0]
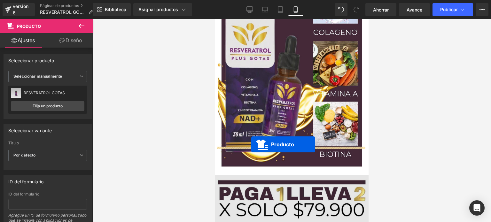
drag, startPoint x: 272, startPoint y: 112, endPoint x: 251, endPoint y: 144, distance: 38.7
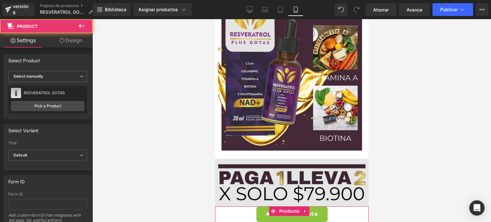
scroll to position [2389, 0]
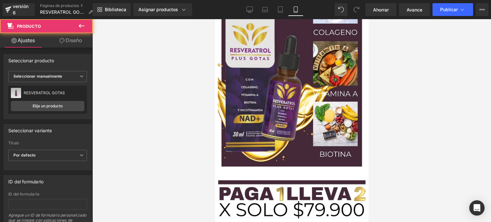
click at [412, 89] on div at bounding box center [291, 120] width 398 height 203
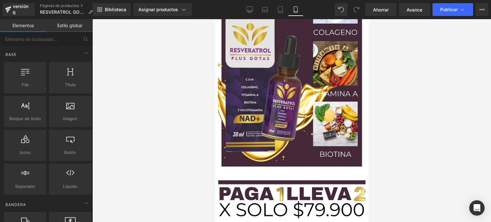
scroll to position [2580, 0]
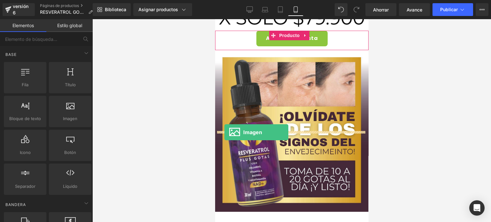
drag, startPoint x: 277, startPoint y: 132, endPoint x: 224, endPoint y: 132, distance: 53.4
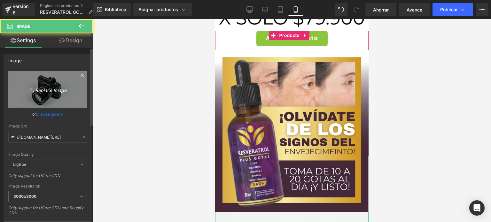
click at [35, 93] on link "Replace Image" at bounding box center [47, 89] width 79 height 37
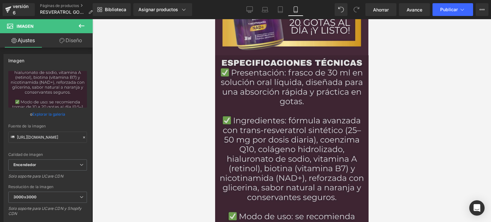
scroll to position [2804, 0]
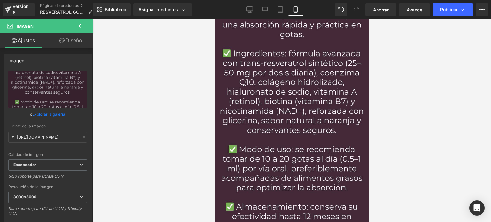
click at [87, 26] on button at bounding box center [81, 26] width 22 height 14
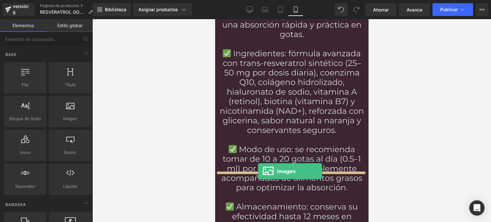
drag, startPoint x: 288, startPoint y: 131, endPoint x: 258, endPoint y: 171, distance: 50.0
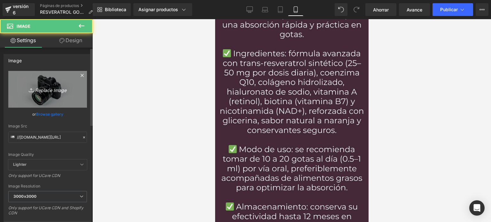
click at [47, 92] on icon "Replace Image" at bounding box center [47, 89] width 51 height 8
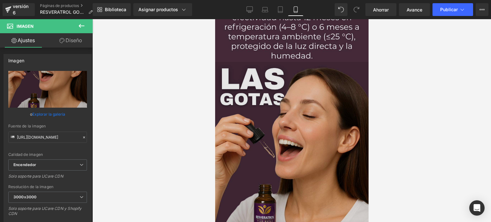
scroll to position [3028, 0]
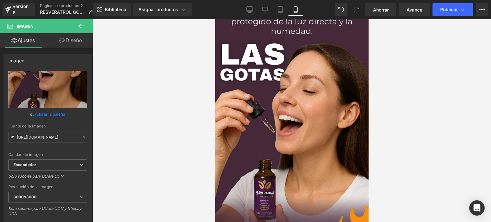
click at [84, 22] on icon at bounding box center [82, 26] width 8 height 8
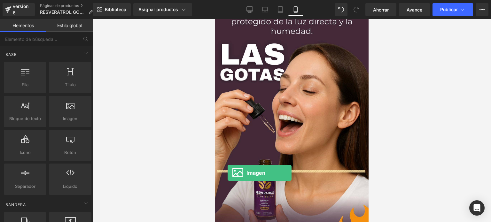
drag, startPoint x: 279, startPoint y: 134, endPoint x: 227, endPoint y: 173, distance: 65.1
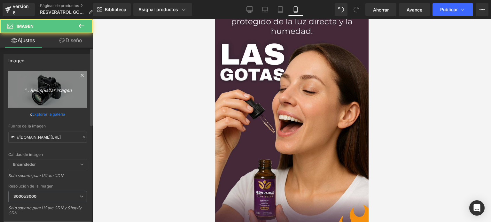
click at [43, 102] on link "Reemplazar imagen" at bounding box center [47, 89] width 79 height 37
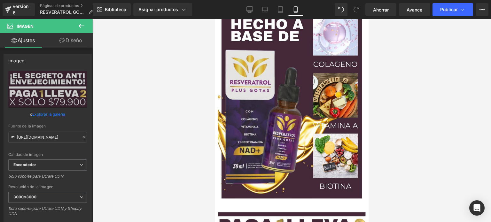
scroll to position [2421, 0]
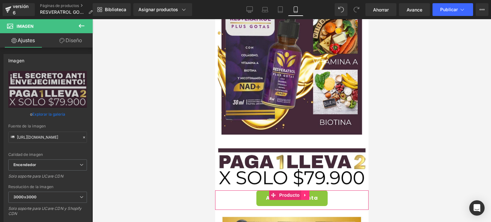
click at [305, 193] on icon at bounding box center [305, 195] width 4 height 5
click at [301, 193] on icon at bounding box center [300, 195] width 4 height 4
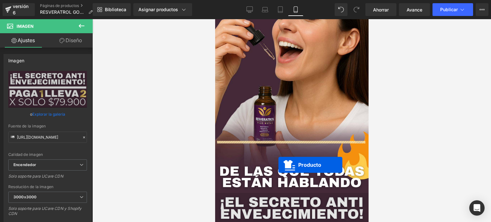
scroll to position [3124, 0]
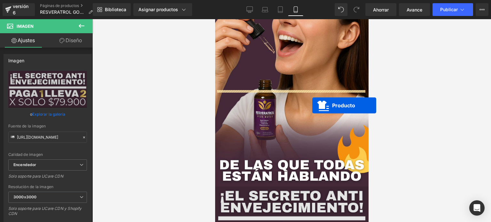
drag, startPoint x: 274, startPoint y: 139, endPoint x: 312, endPoint y: 105, distance: 50.9
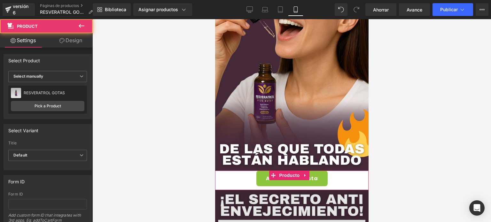
scroll to position [3107, 0]
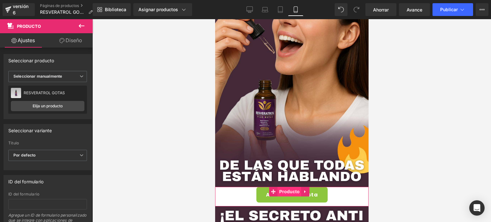
click at [285, 187] on font "Producto" at bounding box center [289, 192] width 20 height 10
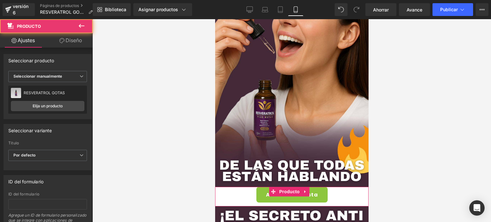
click at [66, 41] on font "Diseño" at bounding box center [74, 40] width 17 height 6
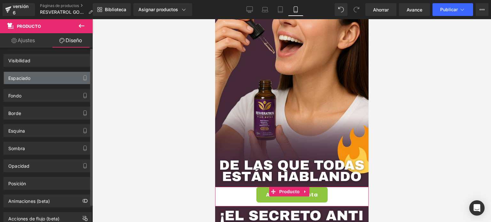
click at [46, 82] on div "Espaciado" at bounding box center [48, 78] width 88 height 12
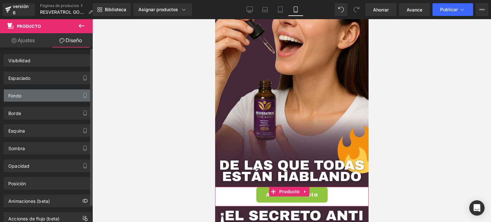
click at [37, 98] on div "Fondo" at bounding box center [48, 95] width 88 height 12
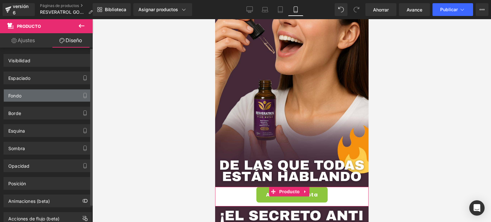
click at [37, 98] on div "Fondo" at bounding box center [48, 95] width 88 height 12
click at [37, 97] on div "Fondo" at bounding box center [48, 95] width 88 height 12
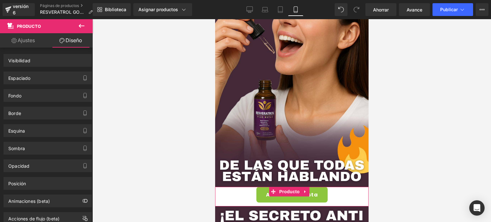
drag, startPoint x: 38, startPoint y: 97, endPoint x: 359, endPoint y: 6, distance: 333.2
click at [40, 97] on div "Fondo" at bounding box center [48, 95] width 88 height 12
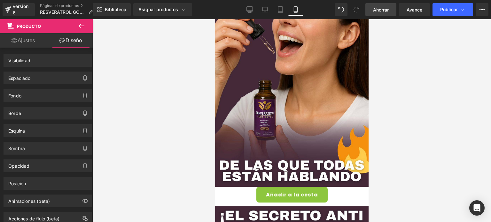
click at [382, 7] on font "Ahorrar" at bounding box center [381, 9] width 16 height 5
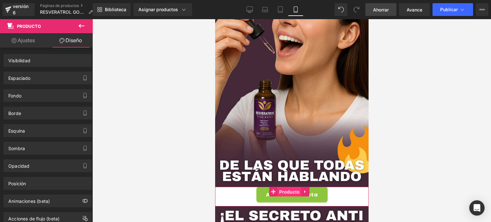
click at [290, 189] on font "Producto" at bounding box center [289, 191] width 20 height 5
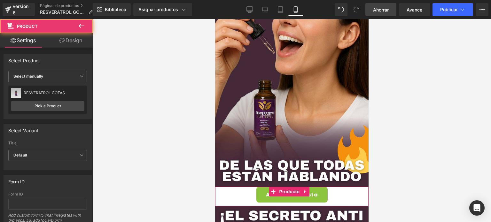
click at [330, 187] on div "Añadir a la cesta" at bounding box center [291, 195] width 147 height 16
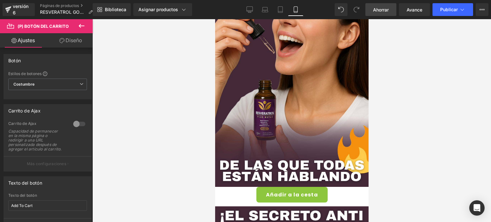
click at [76, 41] on font "Diseño" at bounding box center [74, 40] width 17 height 6
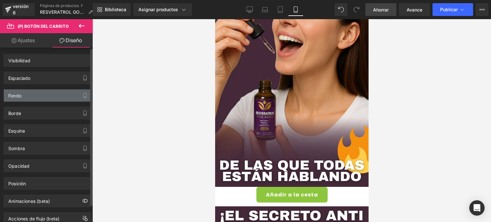
click at [42, 93] on div "Fondo" at bounding box center [48, 95] width 88 height 12
click at [42, 99] on div "Fondo" at bounding box center [48, 95] width 88 height 12
click at [84, 96] on icon "button" at bounding box center [85, 95] width 3 height 5
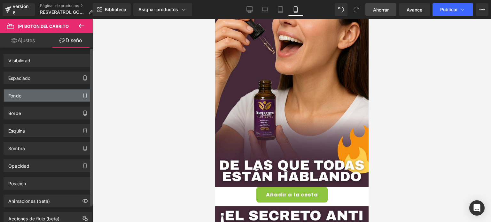
click at [82, 96] on icon "button" at bounding box center [84, 95] width 5 height 5
click at [17, 98] on div "Fondo" at bounding box center [48, 95] width 88 height 12
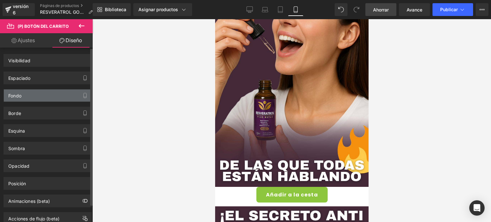
click at [17, 98] on div "Fondo" at bounding box center [48, 95] width 88 height 12
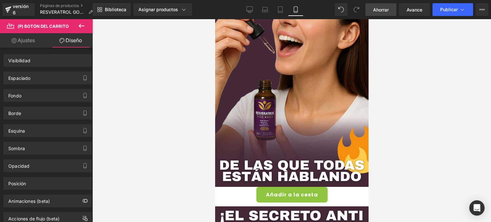
drag, startPoint x: 15, startPoint y: 98, endPoint x: 143, endPoint y: 88, distance: 128.2
click at [15, 98] on div "Fondo" at bounding box center [48, 95] width 88 height 12
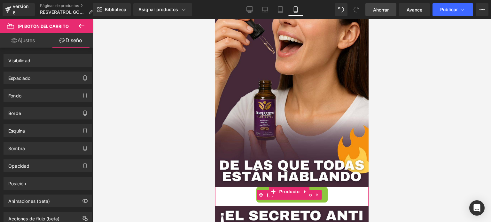
click at [230, 187] on div "Añadir a la cesta" at bounding box center [291, 195] width 147 height 16
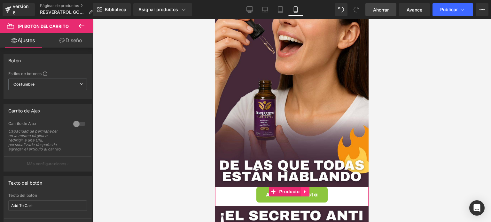
click at [306, 189] on icon at bounding box center [305, 191] width 4 height 5
click at [305, 187] on link at bounding box center [309, 192] width 8 height 10
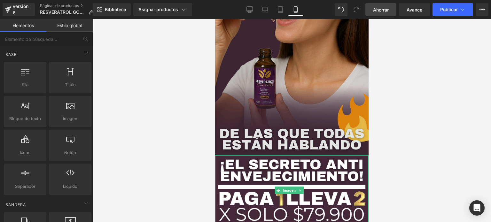
scroll to position [3139, 0]
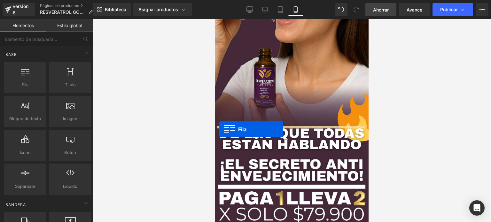
drag, startPoint x: 236, startPoint y: 102, endPoint x: 219, endPoint y: 130, distance: 32.9
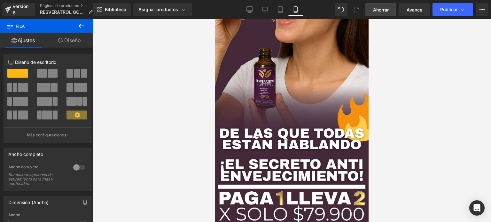
click at [76, 43] on font "Diseño" at bounding box center [72, 40] width 17 height 6
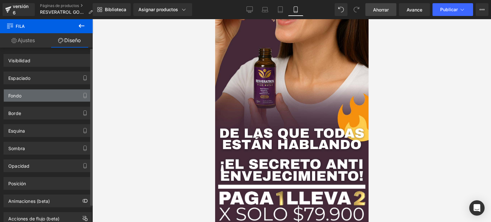
click at [41, 93] on div "Fondo" at bounding box center [48, 95] width 88 height 12
click at [43, 96] on div "Fondo" at bounding box center [48, 95] width 88 height 12
click at [43, 95] on div "Fondo" at bounding box center [48, 95] width 88 height 12
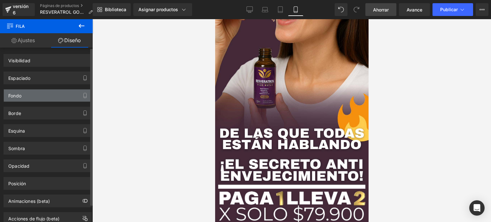
click at [43, 95] on div "Fondo" at bounding box center [48, 95] width 88 height 12
drag, startPoint x: 49, startPoint y: 96, endPoint x: 54, endPoint y: 96, distance: 5.2
click at [50, 96] on div "Fondo" at bounding box center [48, 95] width 88 height 12
click at [54, 96] on div "Fondo" at bounding box center [48, 95] width 88 height 12
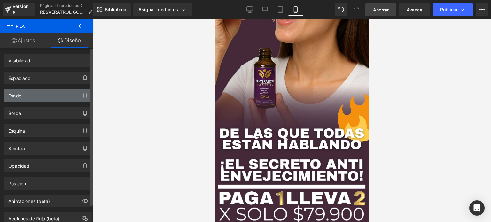
click at [56, 96] on div "Fondo" at bounding box center [48, 95] width 88 height 12
click at [57, 97] on div "Fondo" at bounding box center [48, 95] width 88 height 12
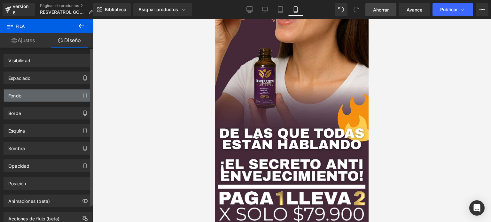
click at [59, 98] on div "Fondo" at bounding box center [48, 95] width 88 height 12
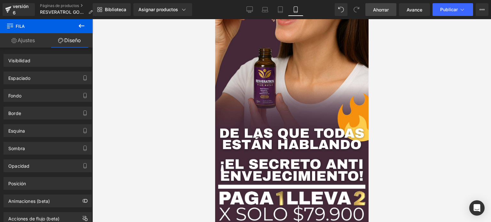
click at [399, 129] on div at bounding box center [291, 120] width 398 height 203
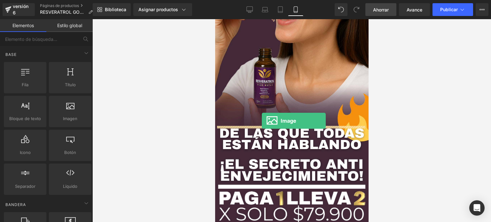
drag, startPoint x: 290, startPoint y: 131, endPoint x: 258, endPoint y: 126, distance: 31.9
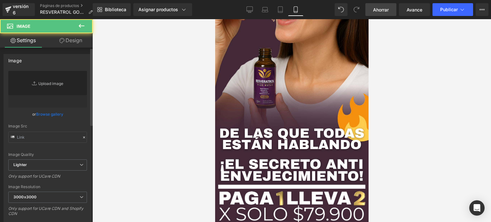
click at [54, 91] on link "Replace Image" at bounding box center [47, 89] width 79 height 37
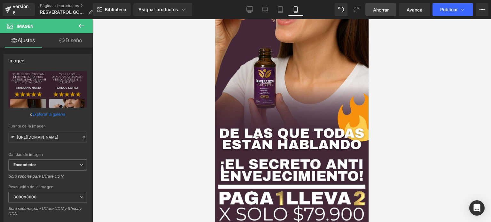
click at [381, 8] on font "Ahorrar" at bounding box center [381, 9] width 16 height 5
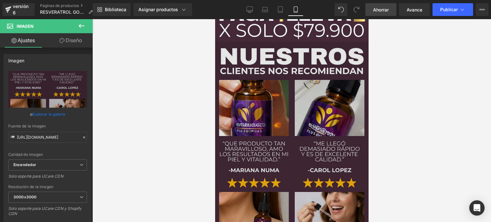
scroll to position [3410, 0]
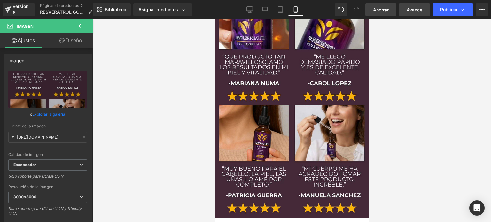
click at [418, 12] on span "Avance" at bounding box center [414, 9] width 16 height 7
